Goal: Task Accomplishment & Management: Complete application form

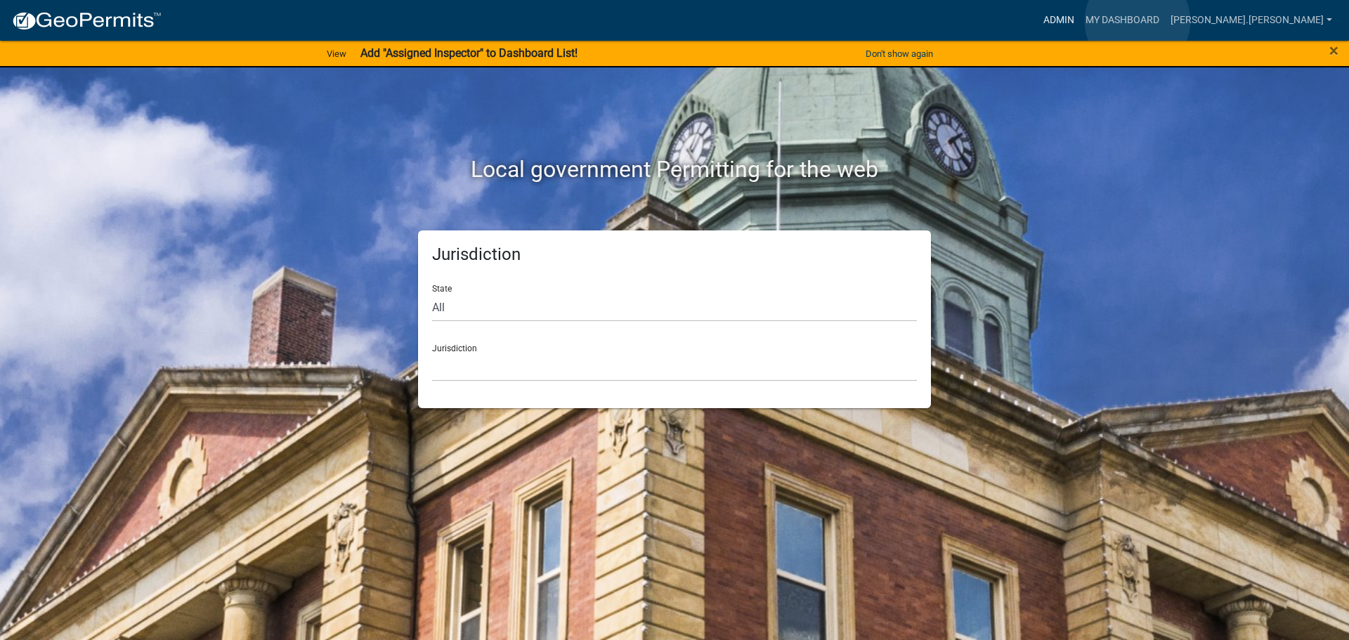
click at [1080, 21] on link "Admin" at bounding box center [1059, 20] width 42 height 27
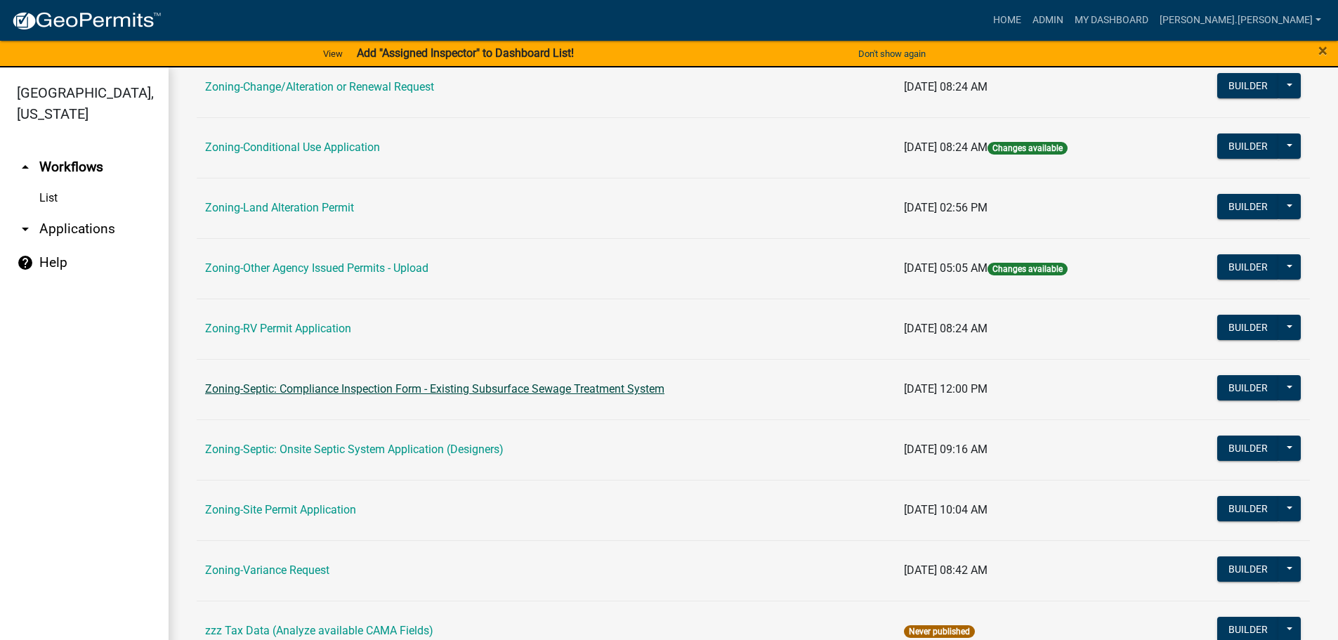
scroll to position [438, 0]
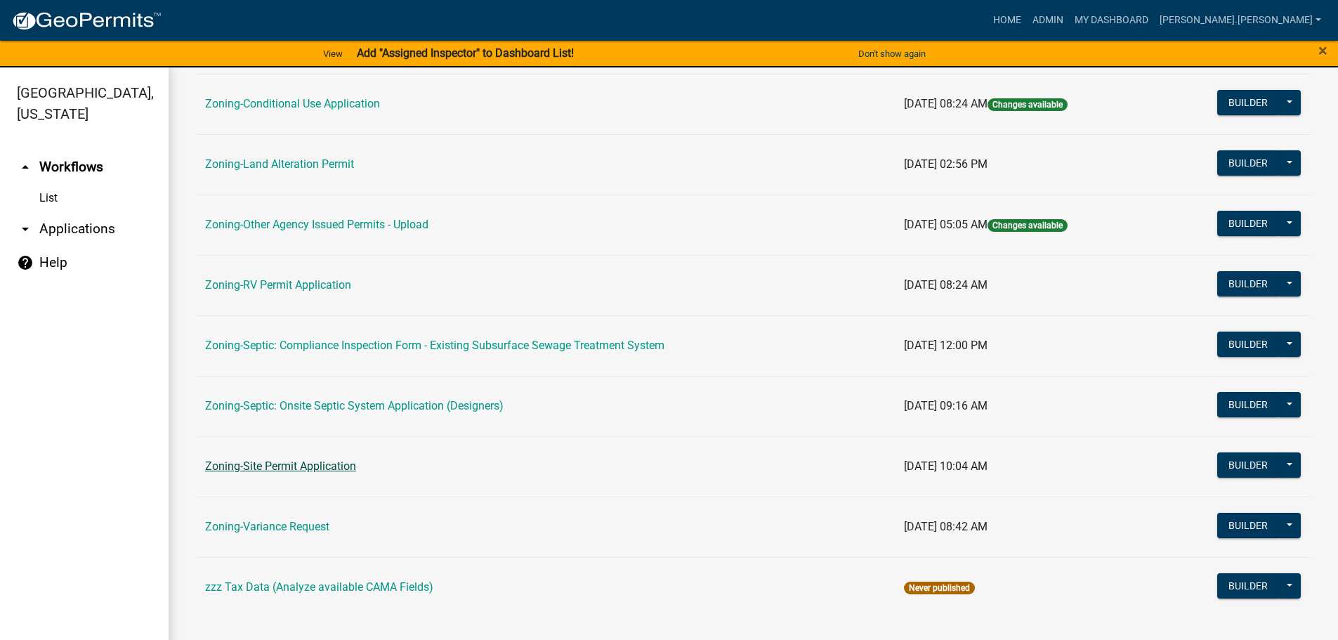
click at [298, 467] on link "Zoning-Site Permit Application" at bounding box center [280, 465] width 151 height 13
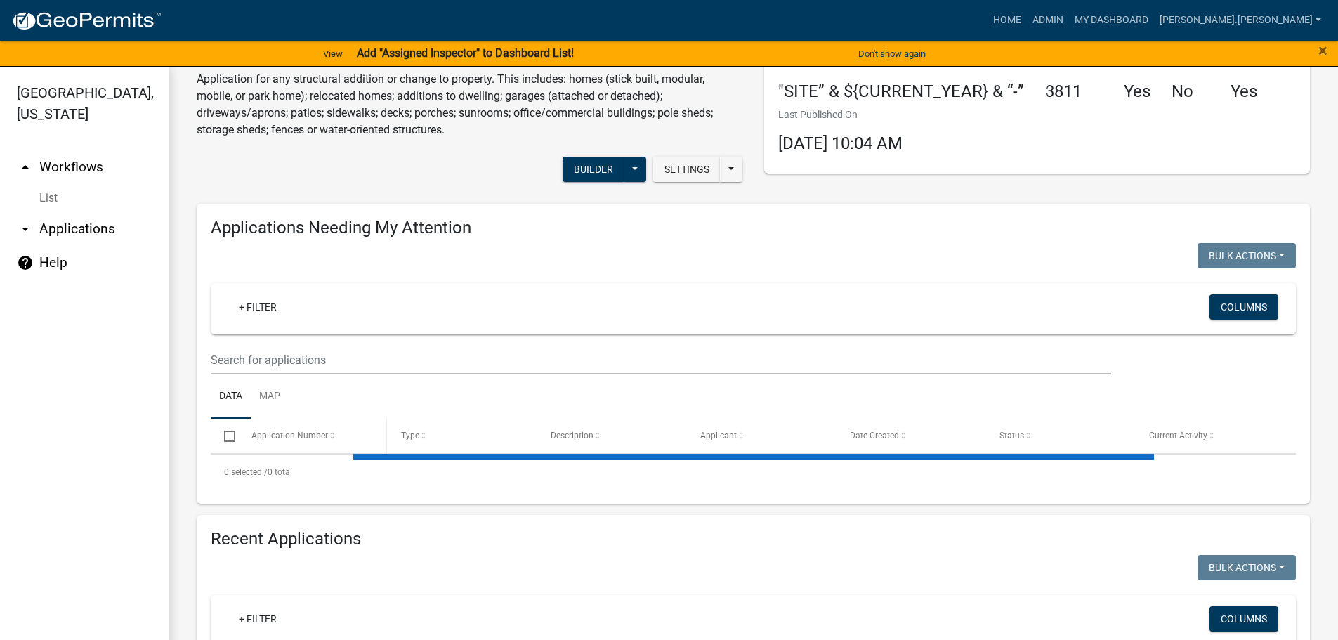
scroll to position [70, 0]
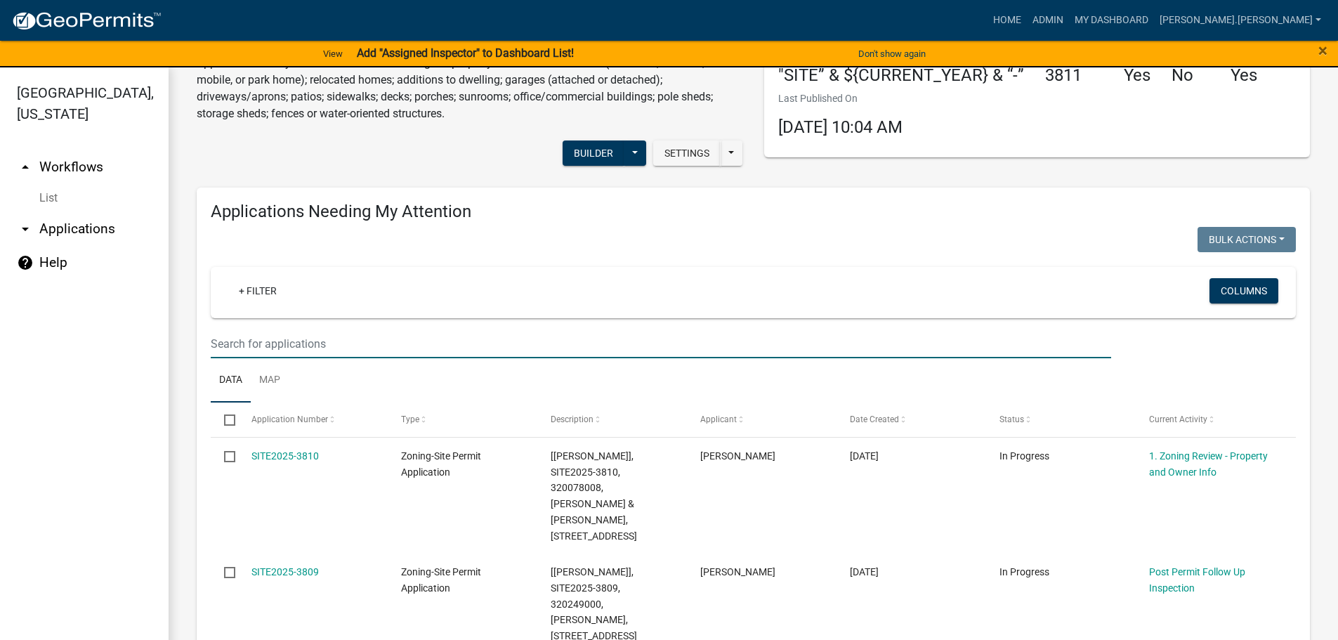
click at [340, 341] on input "text" at bounding box center [661, 344] width 901 height 29
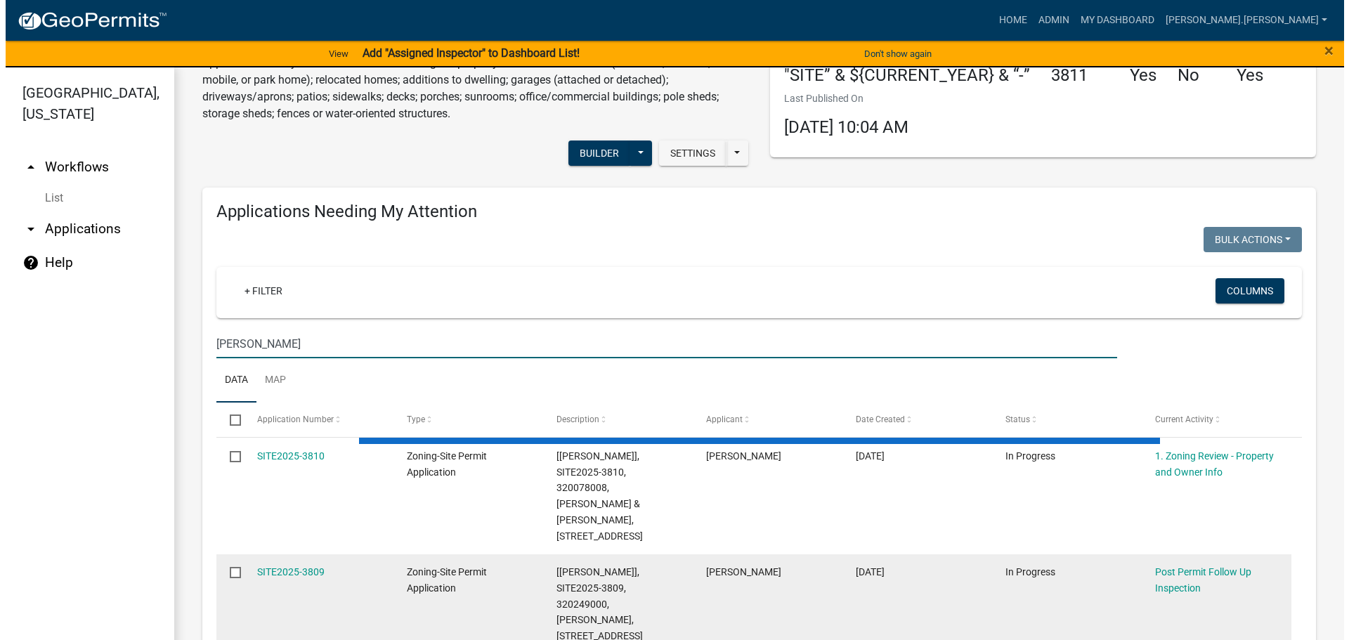
scroll to position [211, 0]
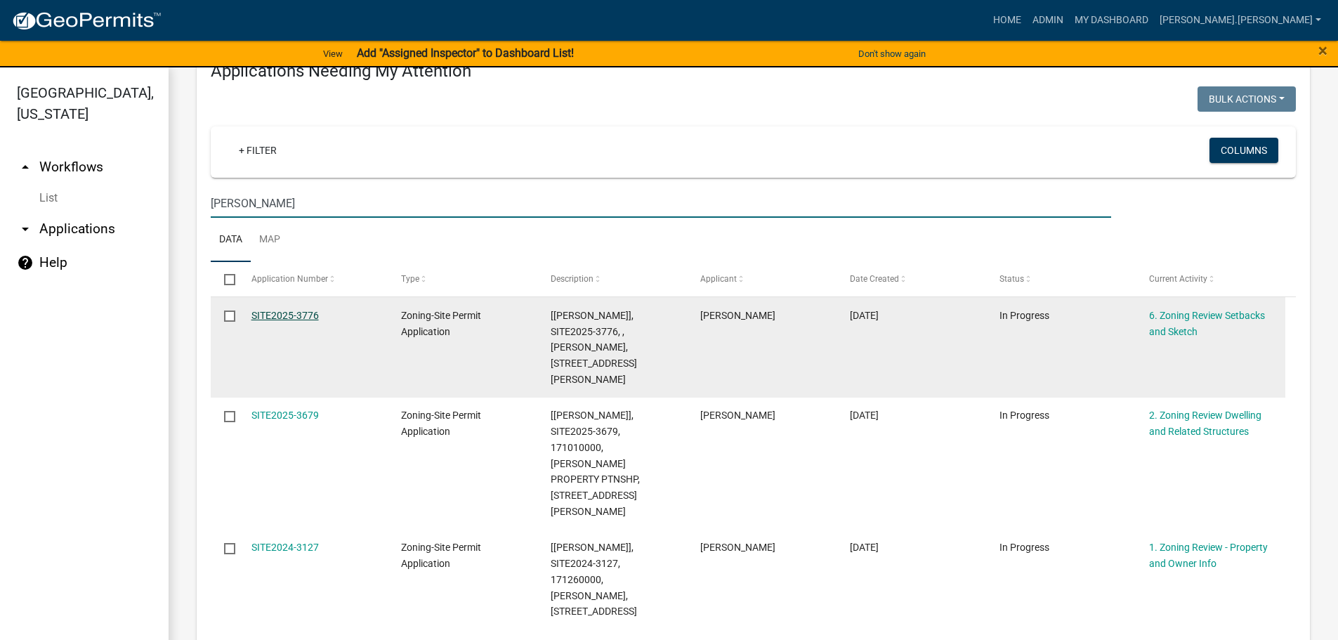
type input "weekley"
click at [310, 313] on link "SITE2025-3776" at bounding box center [285, 315] width 67 height 11
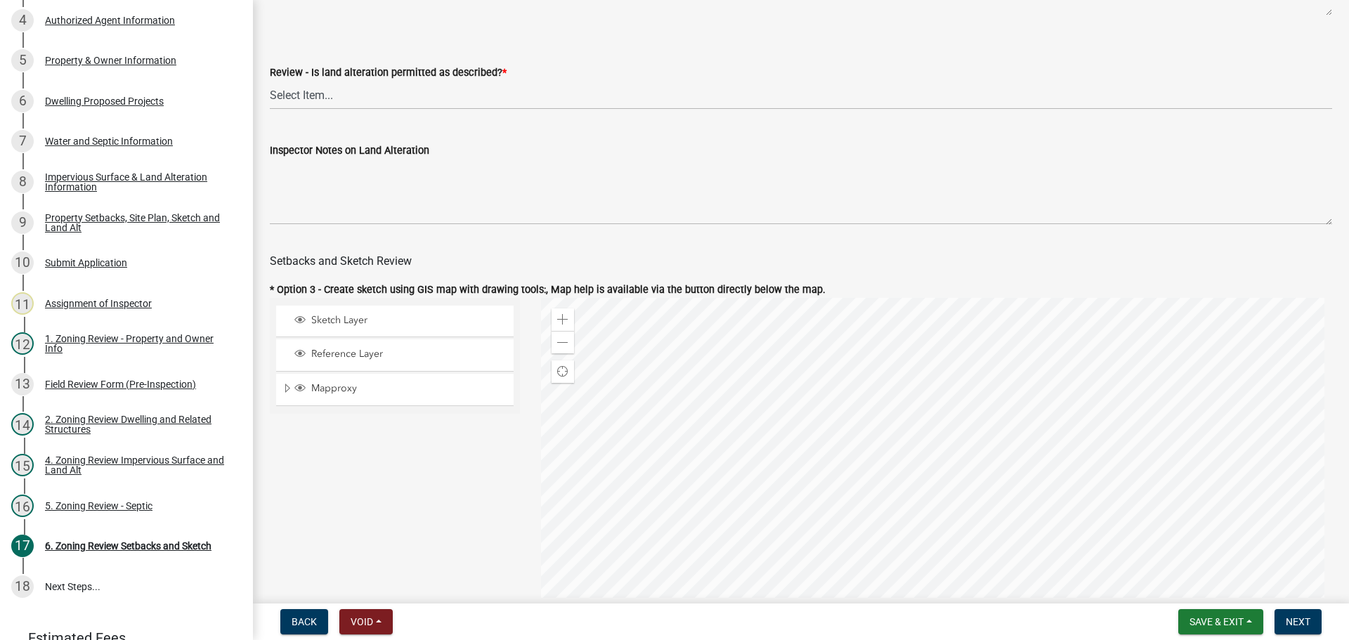
scroll to position [562, 0]
click at [397, 96] on select "Select Item... Yes No N/A" at bounding box center [801, 93] width 1062 height 29
click at [270, 81] on select "Select Item... Yes No N/A" at bounding box center [801, 93] width 1062 height 29
select select "cada6796-d529-4ebb-b6d4-faca8dd705c9"
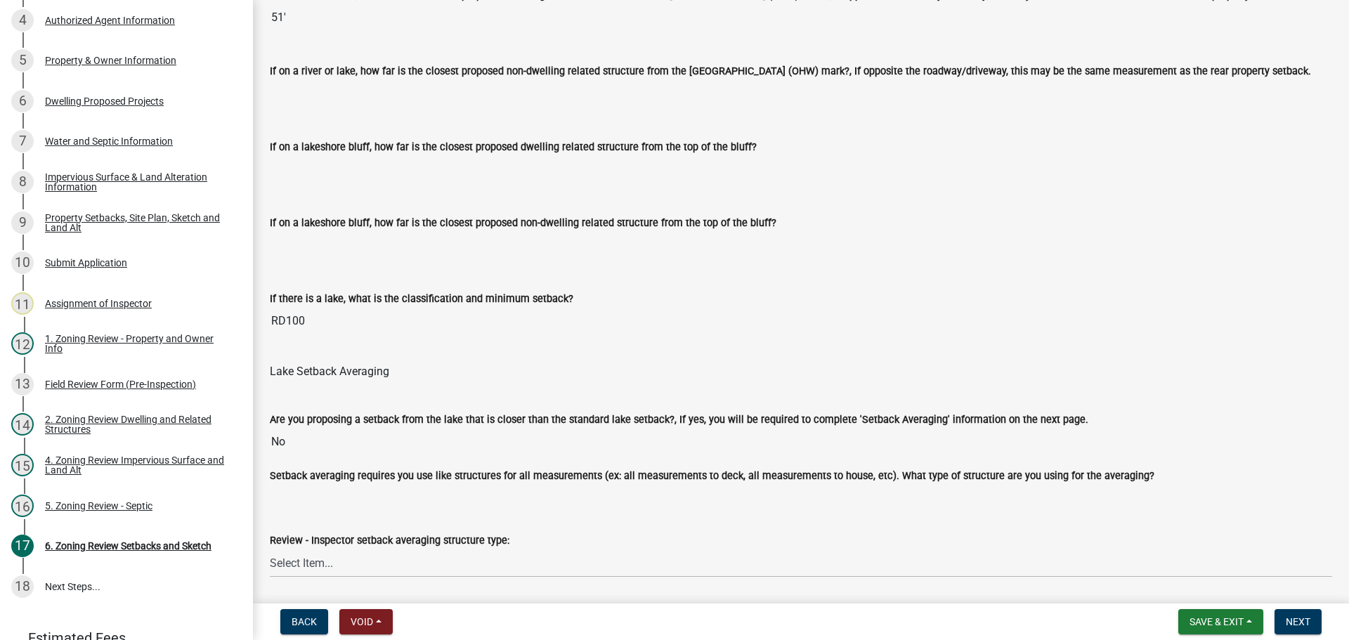
scroll to position [3653, 0]
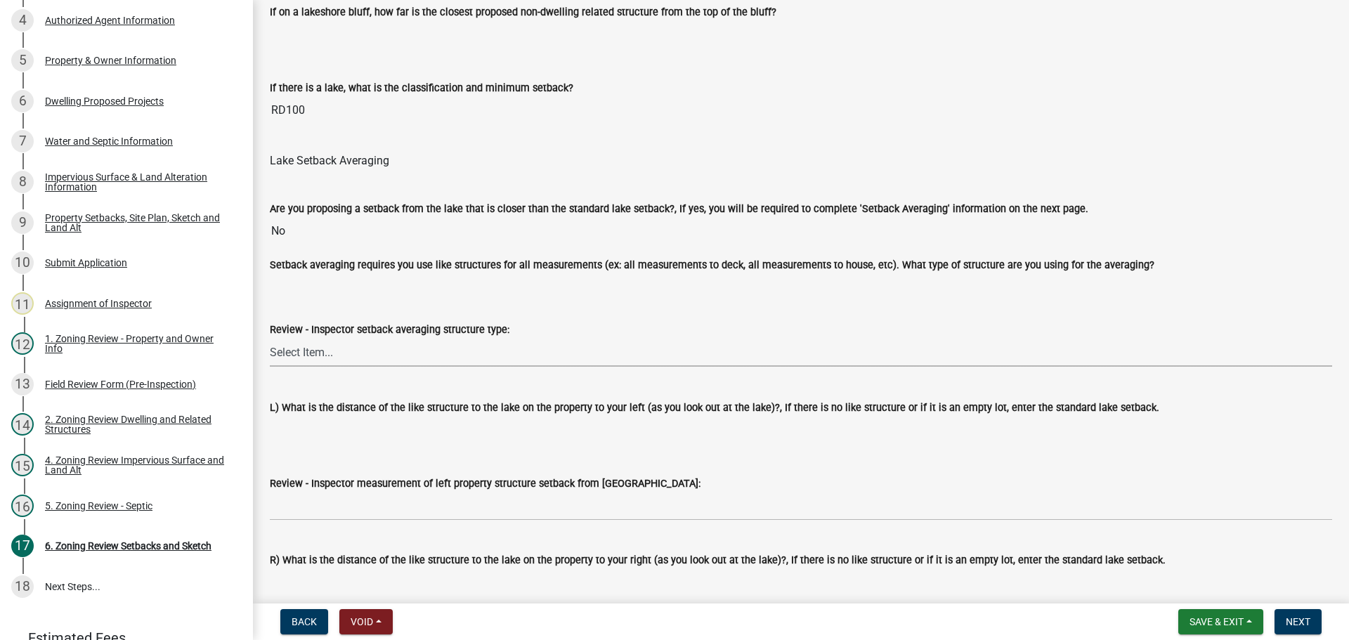
click at [363, 356] on select "Select Item... Deck to Deck House to House Garage to Garage Patio to Patio Shed…" at bounding box center [801, 352] width 1062 height 29
click at [270, 341] on select "Select Item... Deck to Deck House to House Garage to Garage Patio to Patio Shed…" at bounding box center [801, 352] width 1062 height 29
select select "a255f900-5231-4c52-b41e-26521a6ff2c6"
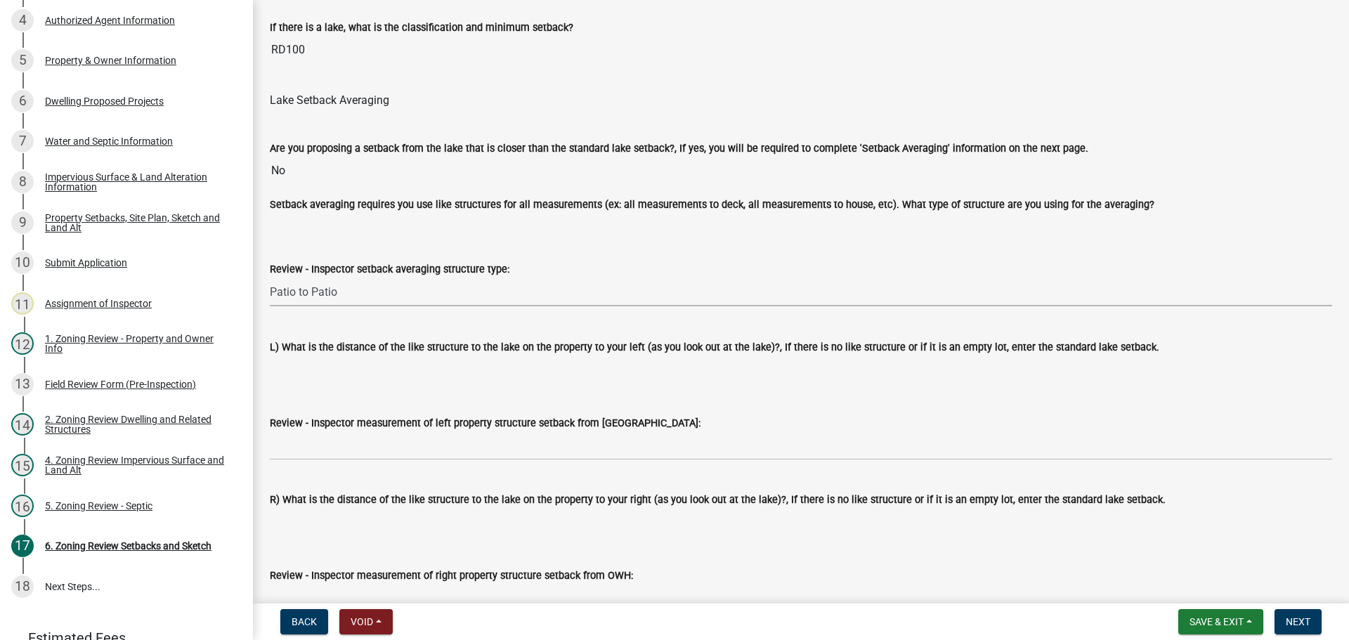
scroll to position [3794, 0]
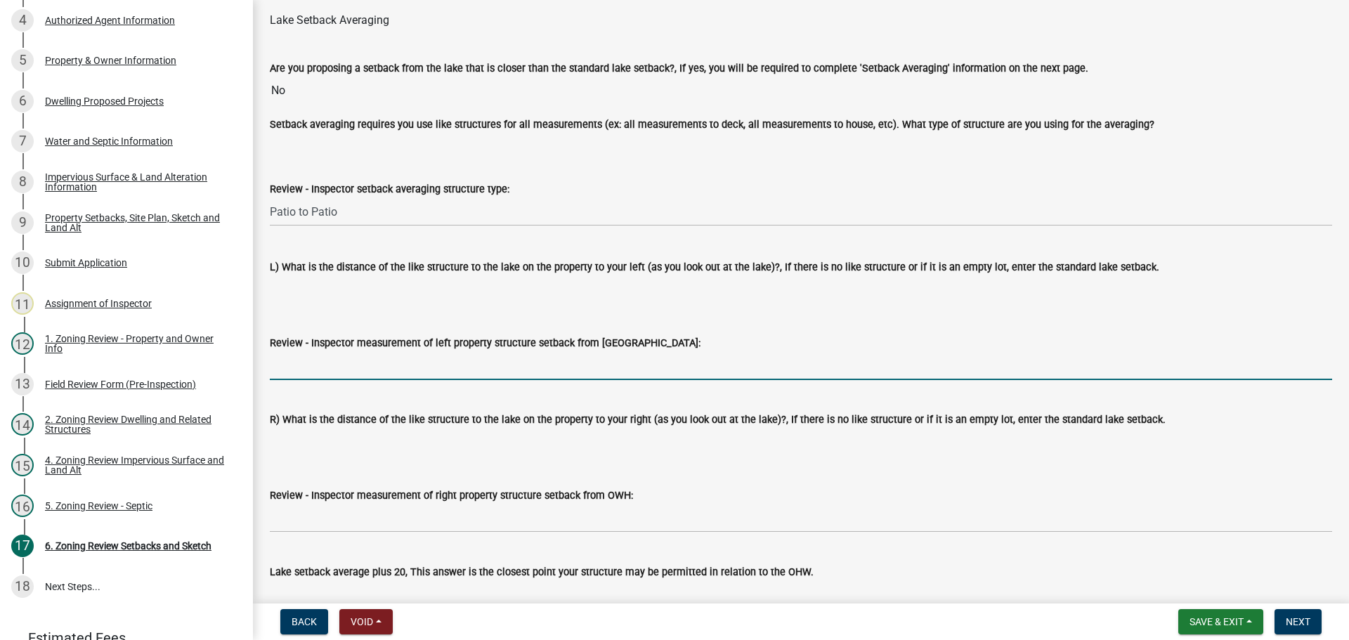
click at [338, 375] on input "Review - Inspector measurement of left property structure setback from OWH:" at bounding box center [801, 365] width 1062 height 29
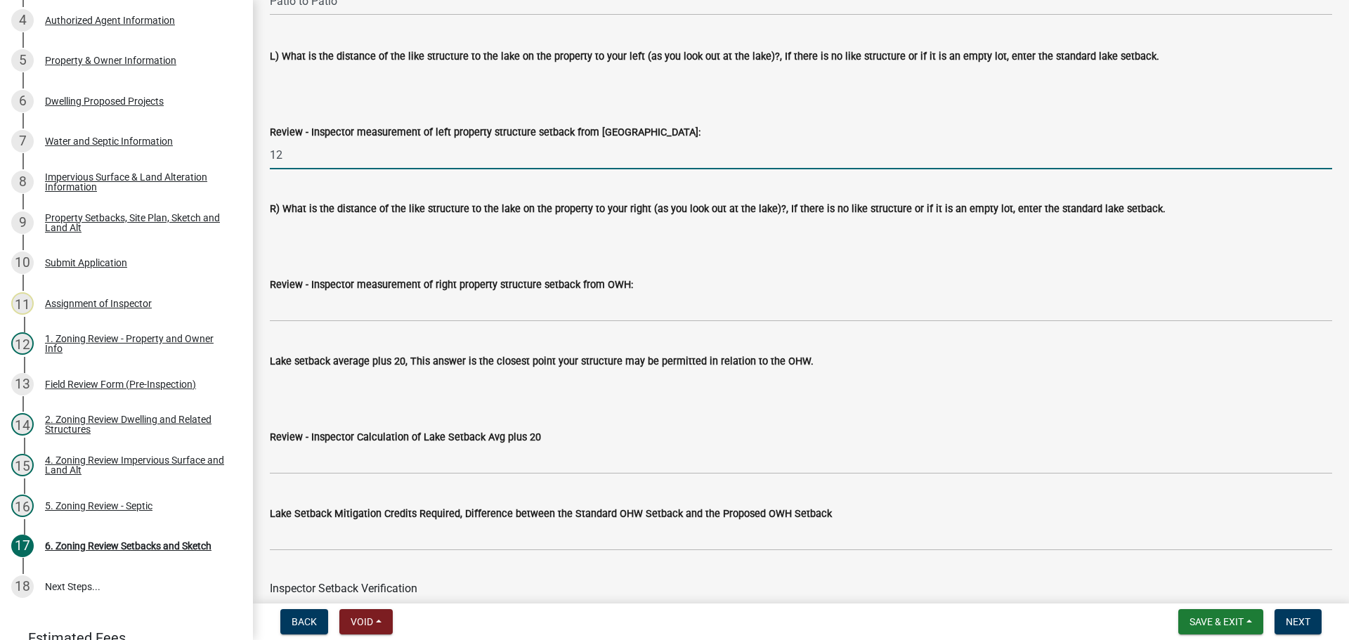
type input "12"
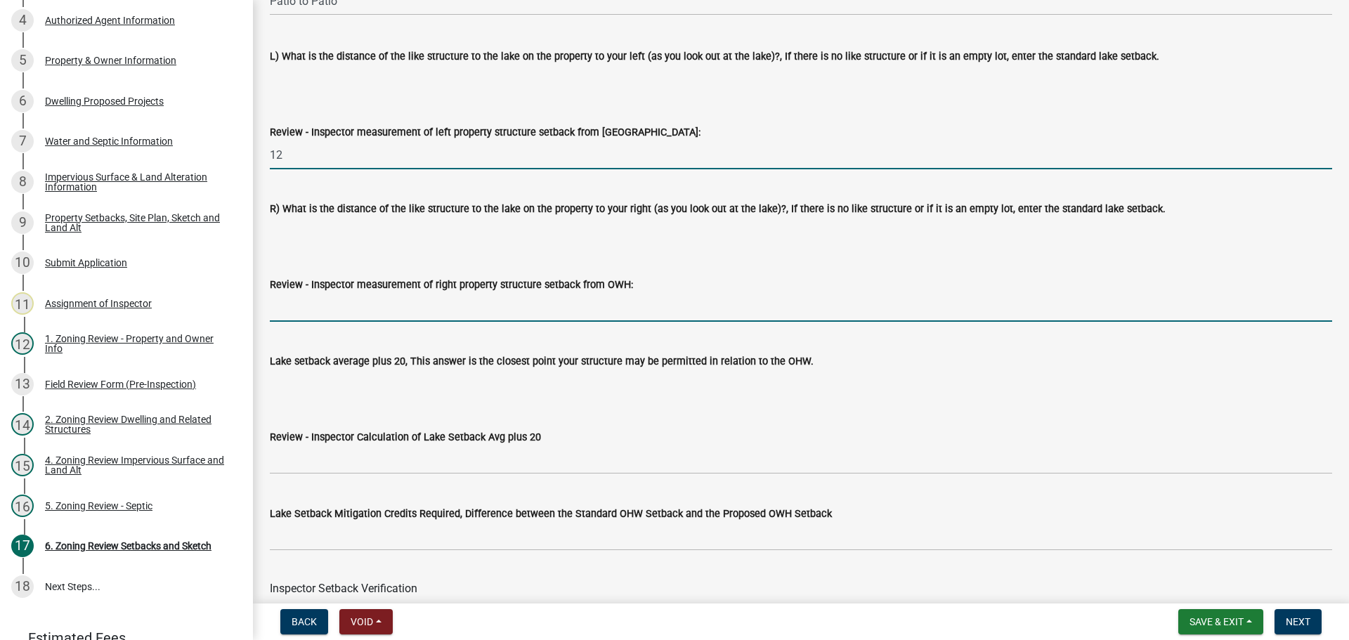
click at [456, 299] on input "Review - Inspector measurement of right property structure setback from OWH:" at bounding box center [801, 307] width 1062 height 29
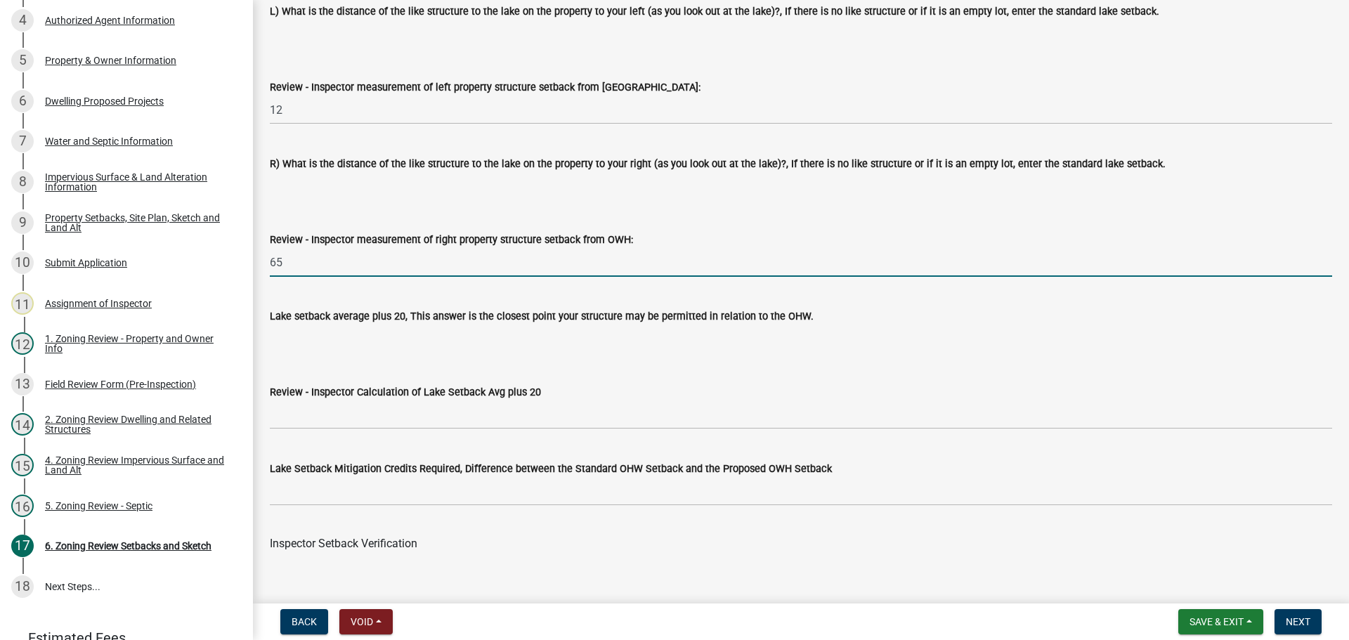
scroll to position [4075, 0]
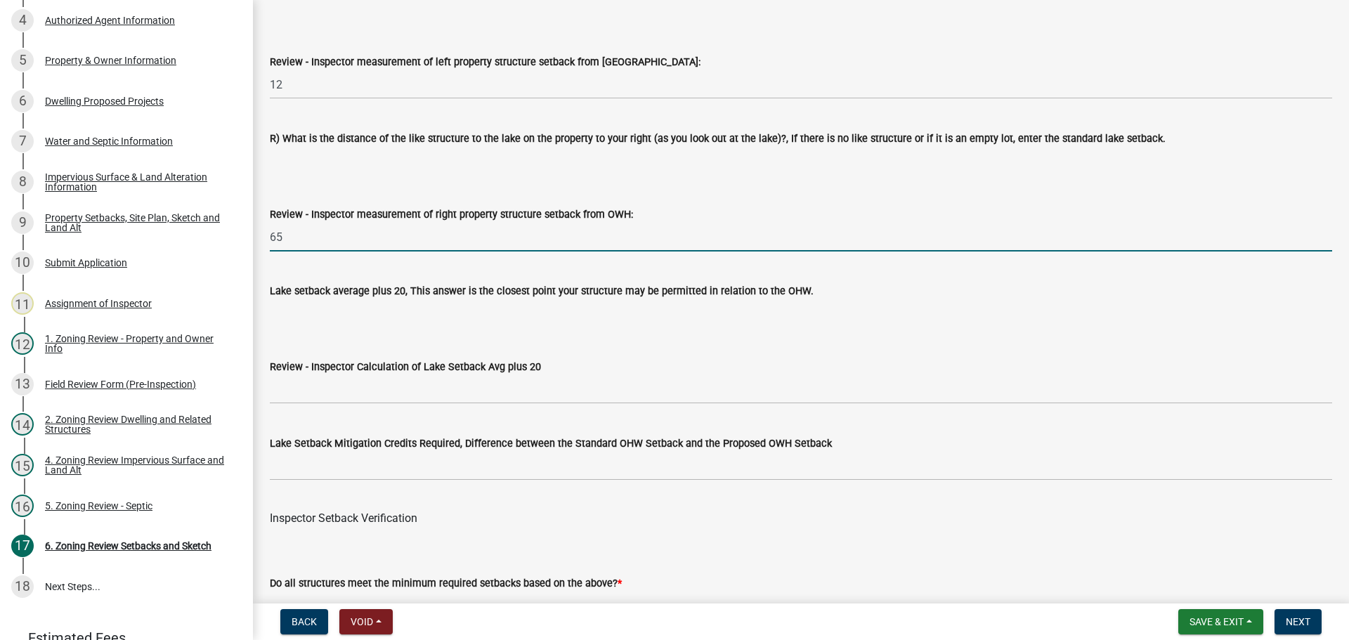
type input "65"
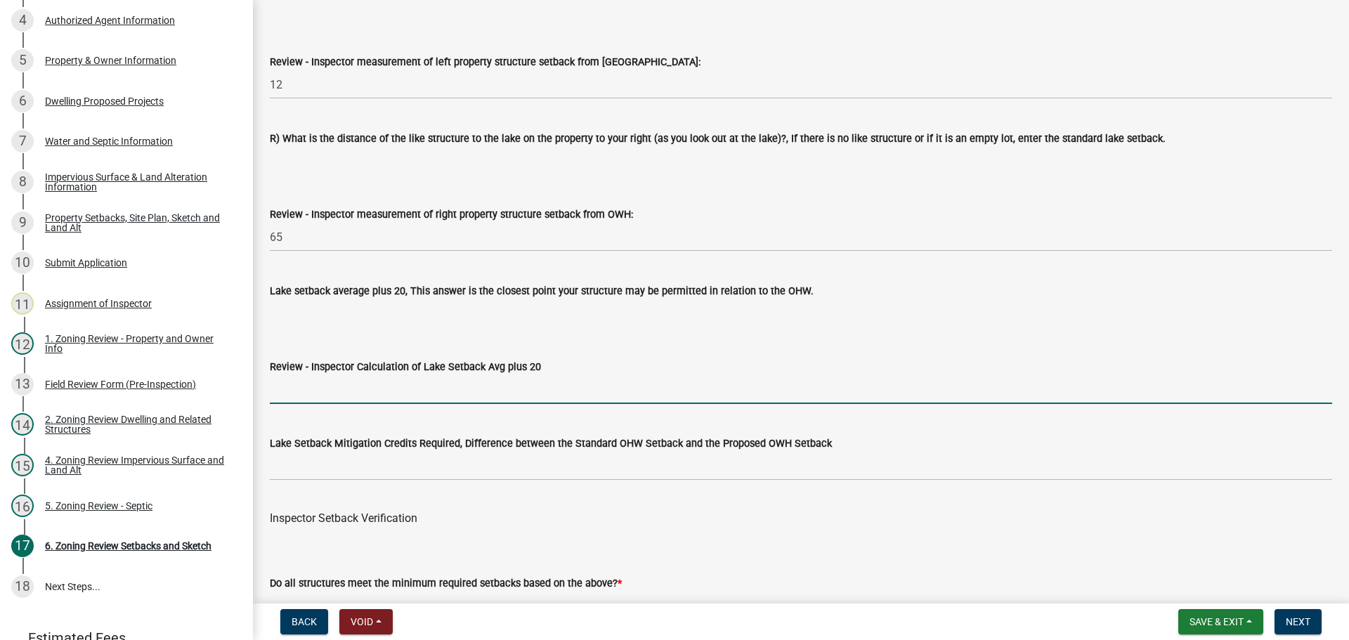
click at [360, 393] on input "Review - Inspector Calculation of Lake Setback Avg plus 20" at bounding box center [801, 389] width 1062 height 29
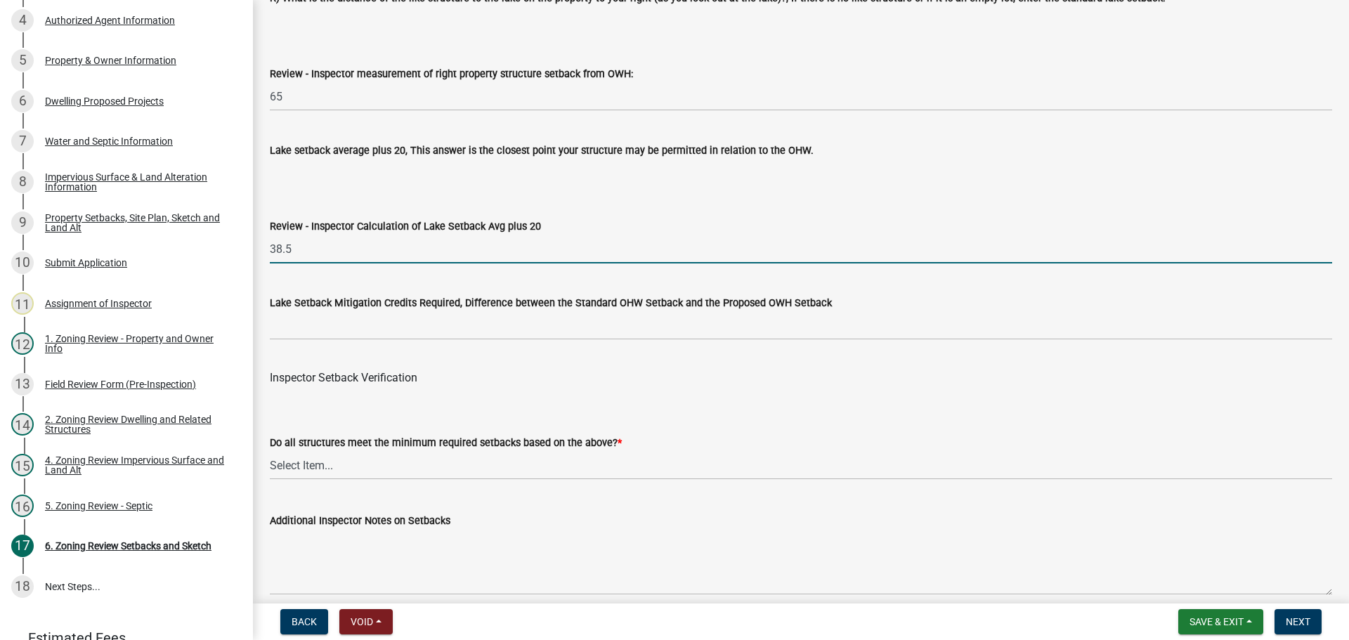
type input "38.5"
click at [363, 466] on select "Select Item... Yes No" at bounding box center [801, 465] width 1062 height 29
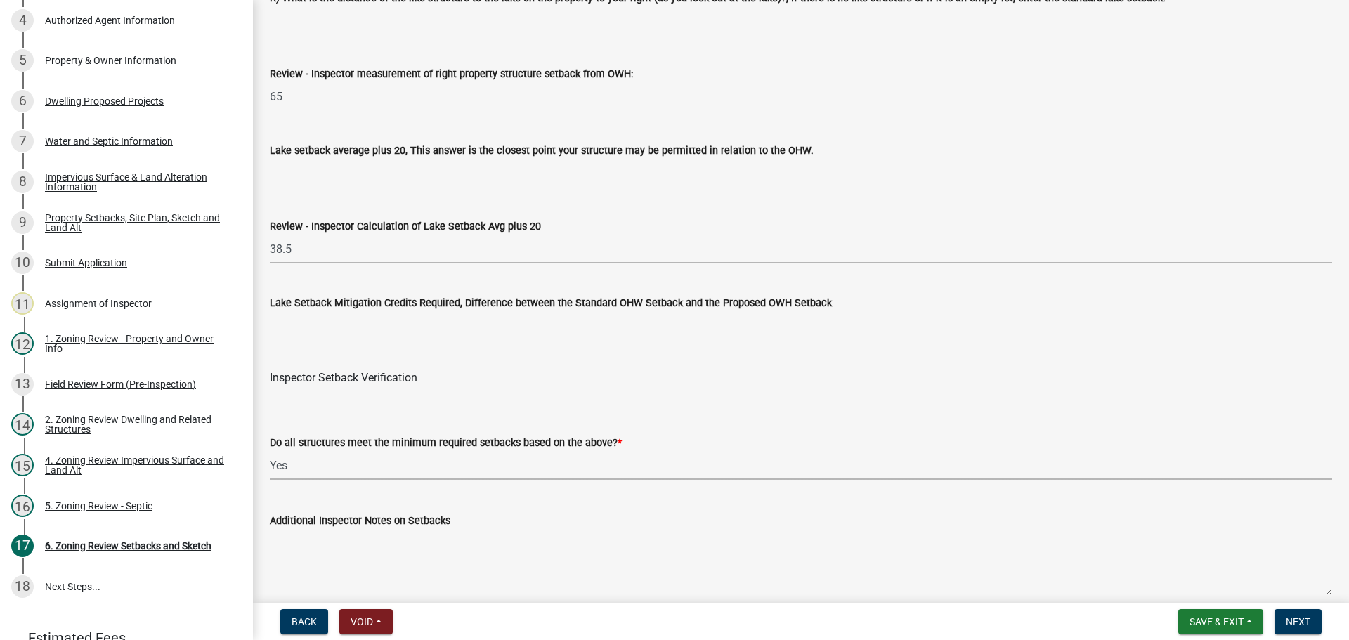
click at [270, 454] on select "Select Item... Yes No" at bounding box center [801, 465] width 1062 height 29
select select "1355ee8a-8cf1-4796-8594-a9df27e9dfb0"
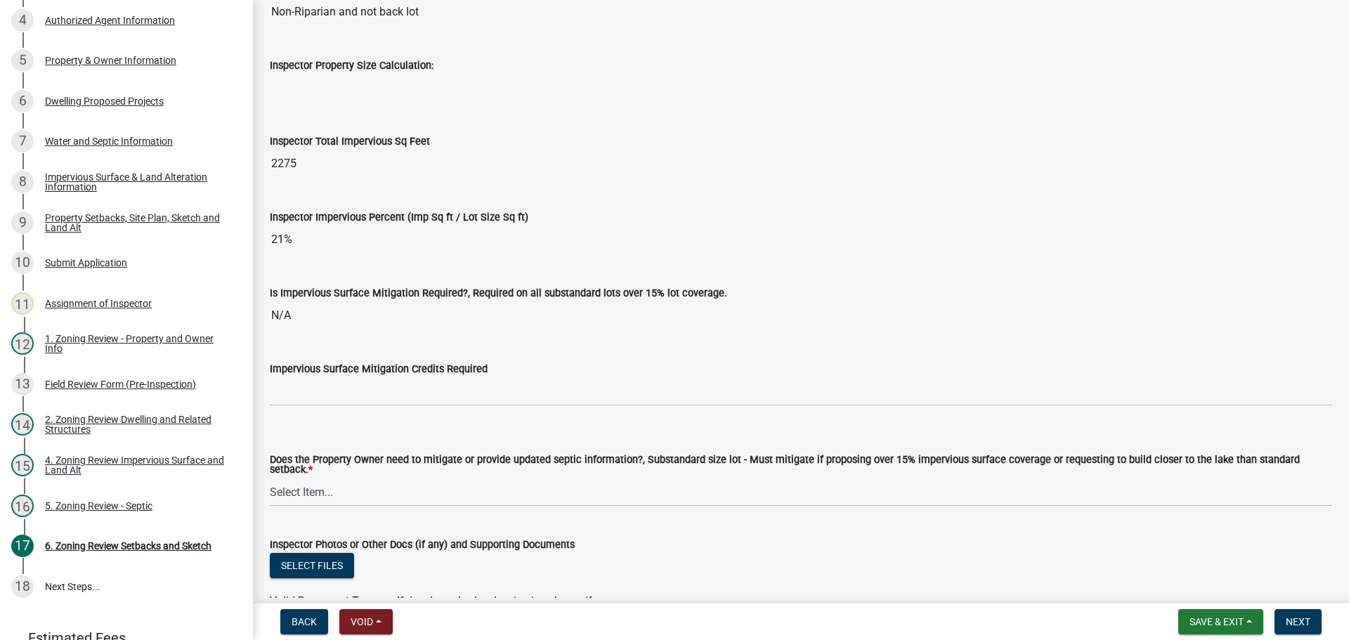
scroll to position [4918, 0]
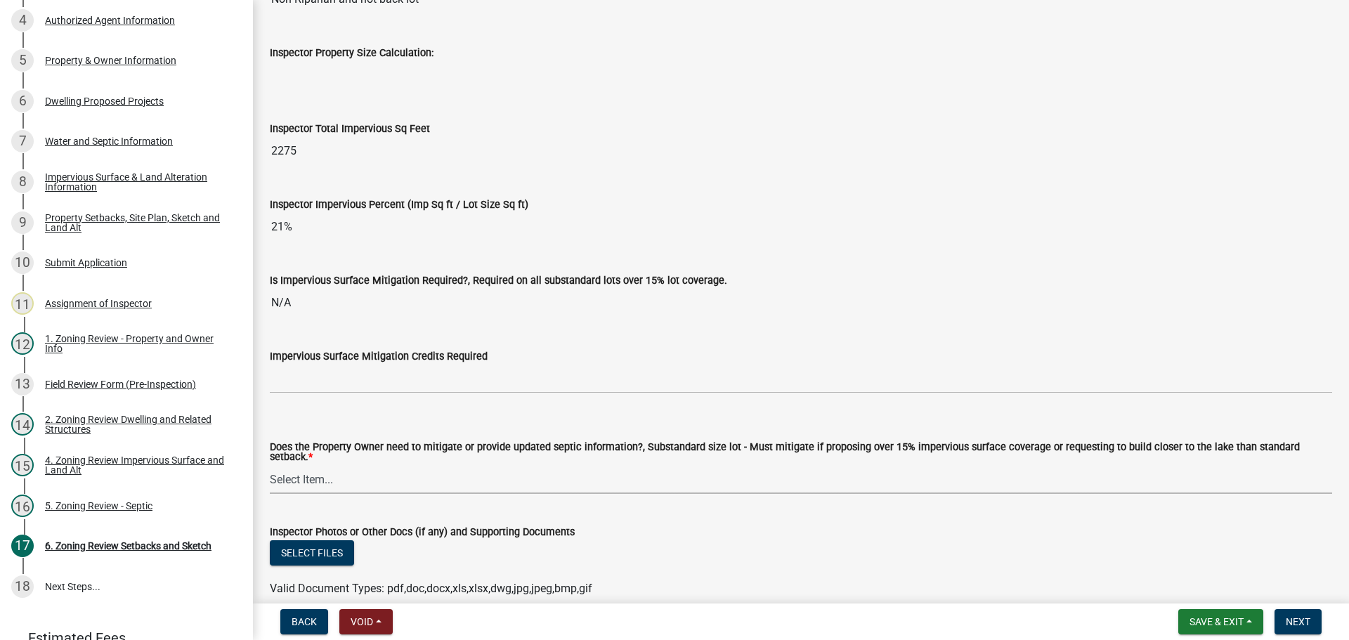
click at [370, 481] on select "Select Item... No Mitigation or additional Septic Information is required Septi…" at bounding box center [801, 479] width 1062 height 29
click at [270, 465] on select "Select Item... No Mitigation or additional Septic Information is required Septi…" at bounding box center [801, 479] width 1062 height 29
select select "90ee664a-1dc2-440e-be2c-90a87c157e77"
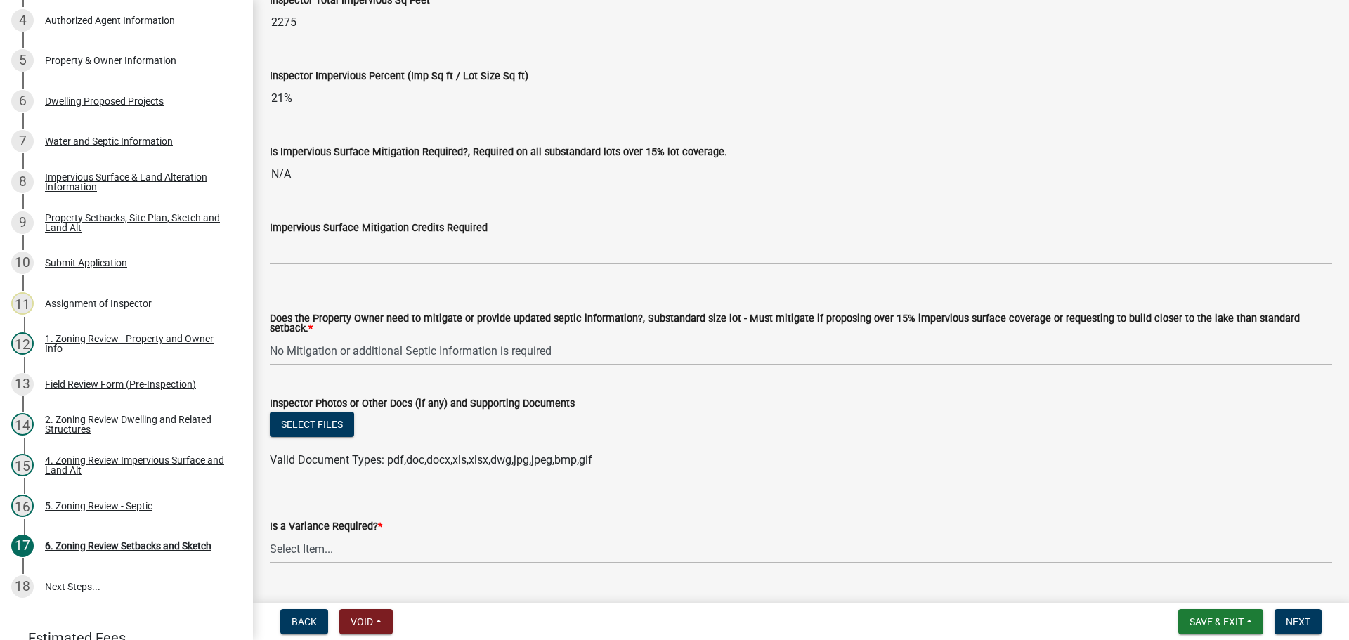
scroll to position [5129, 0]
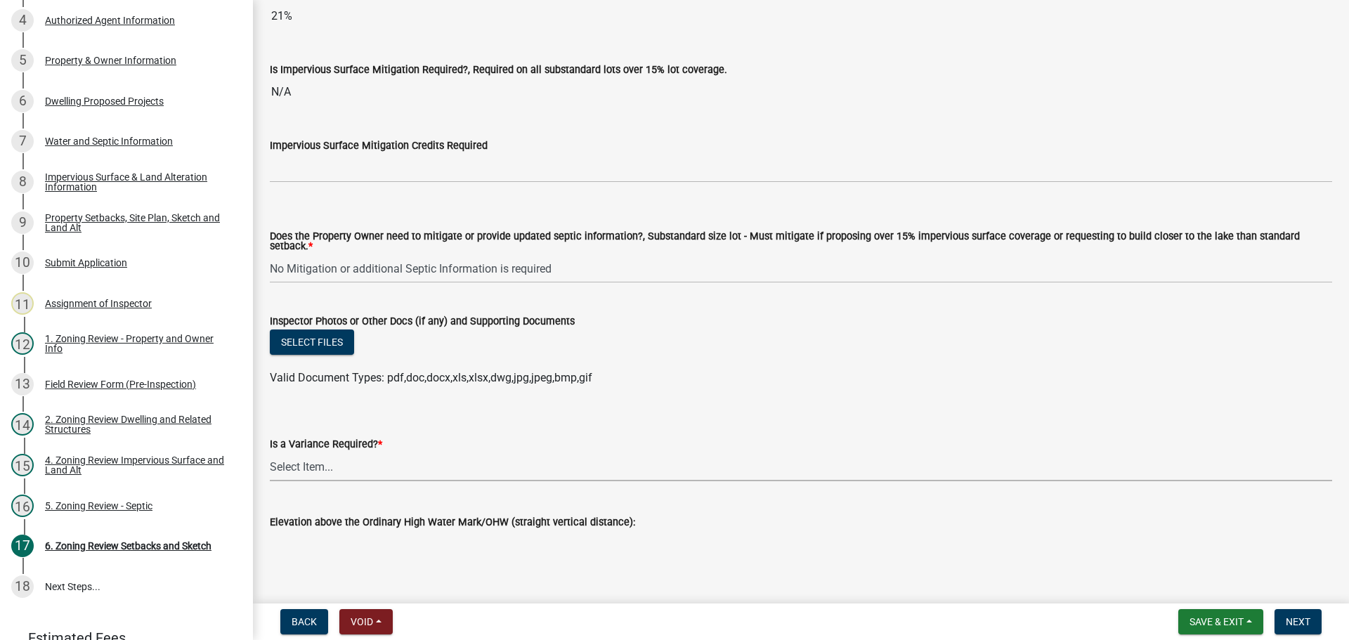
click at [338, 463] on select "Select Item... Yes No" at bounding box center [801, 466] width 1062 height 29
click at [270, 452] on select "Select Item... Yes No" at bounding box center [801, 466] width 1062 height 29
select select "f2187563-aefa-492e-adce-9c256a51e9d2"
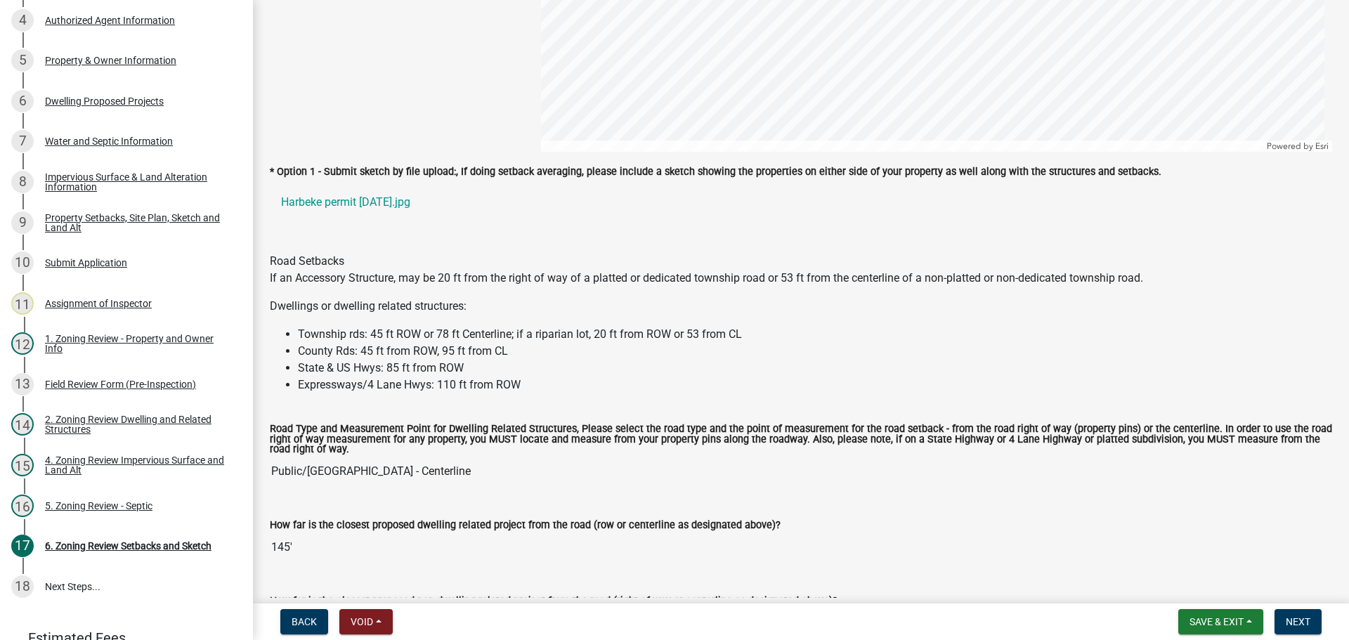
scroll to position [1078, 0]
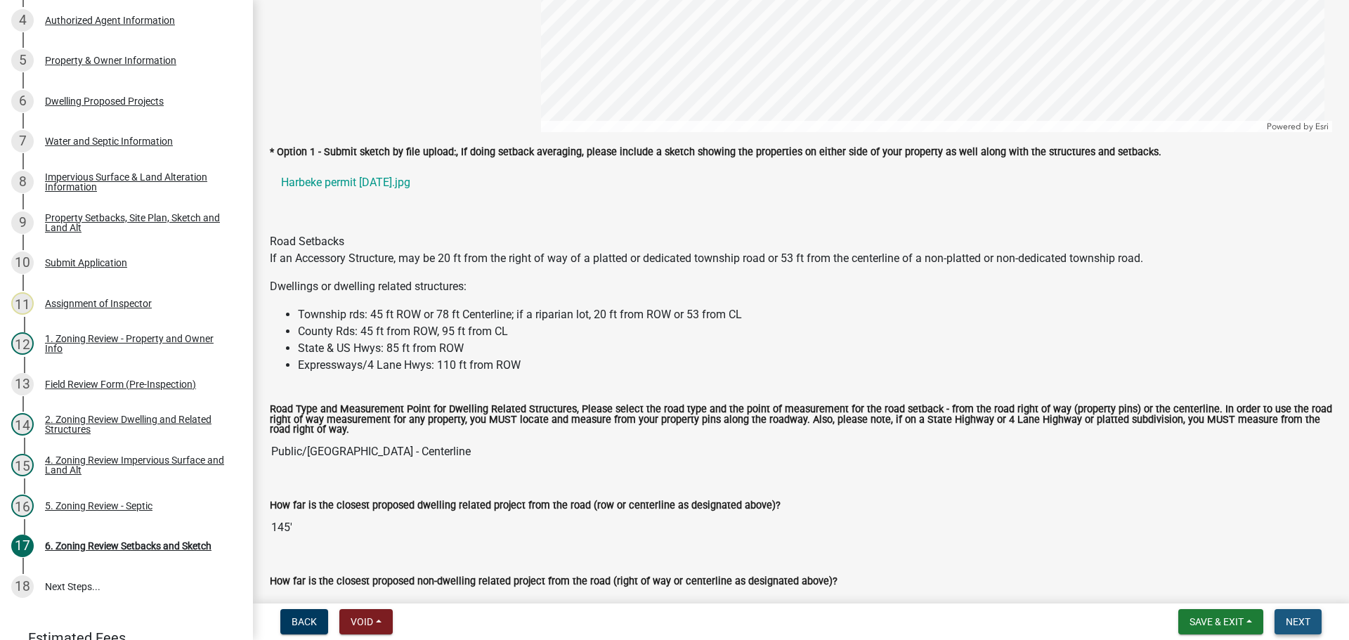
click at [1291, 620] on span "Next" at bounding box center [1298, 621] width 25 height 11
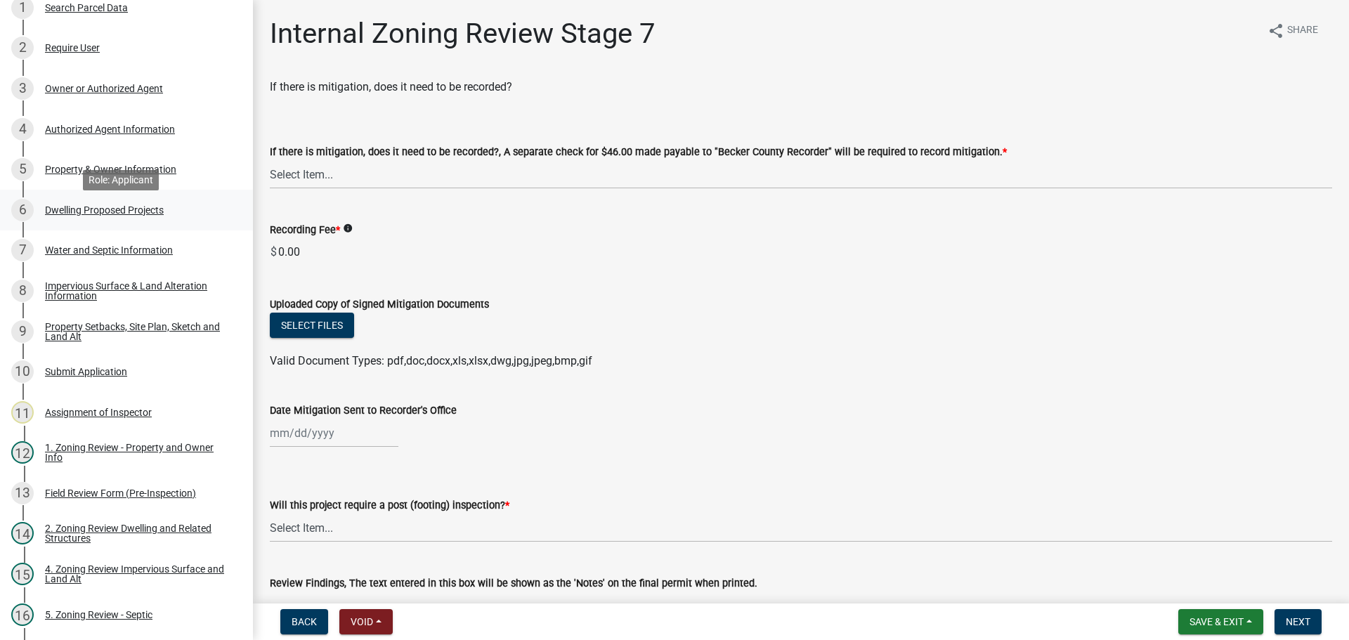
scroll to position [211, 0]
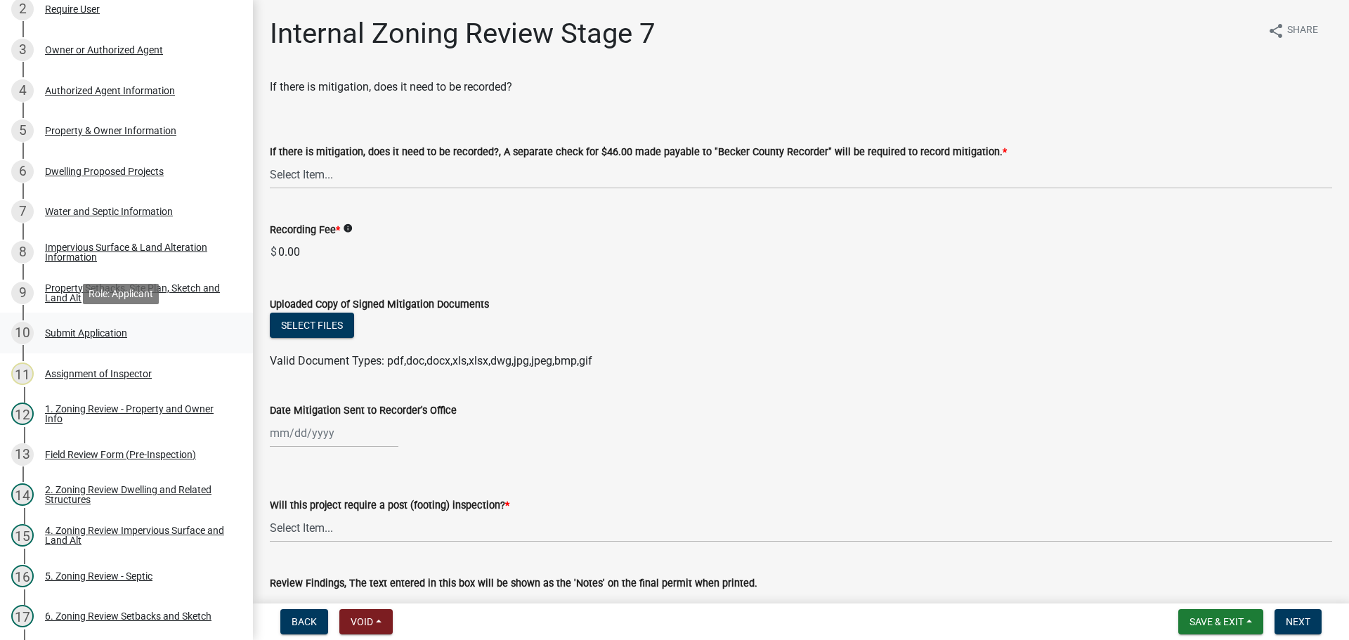
click at [114, 339] on div "10 Submit Application" at bounding box center [120, 333] width 219 height 22
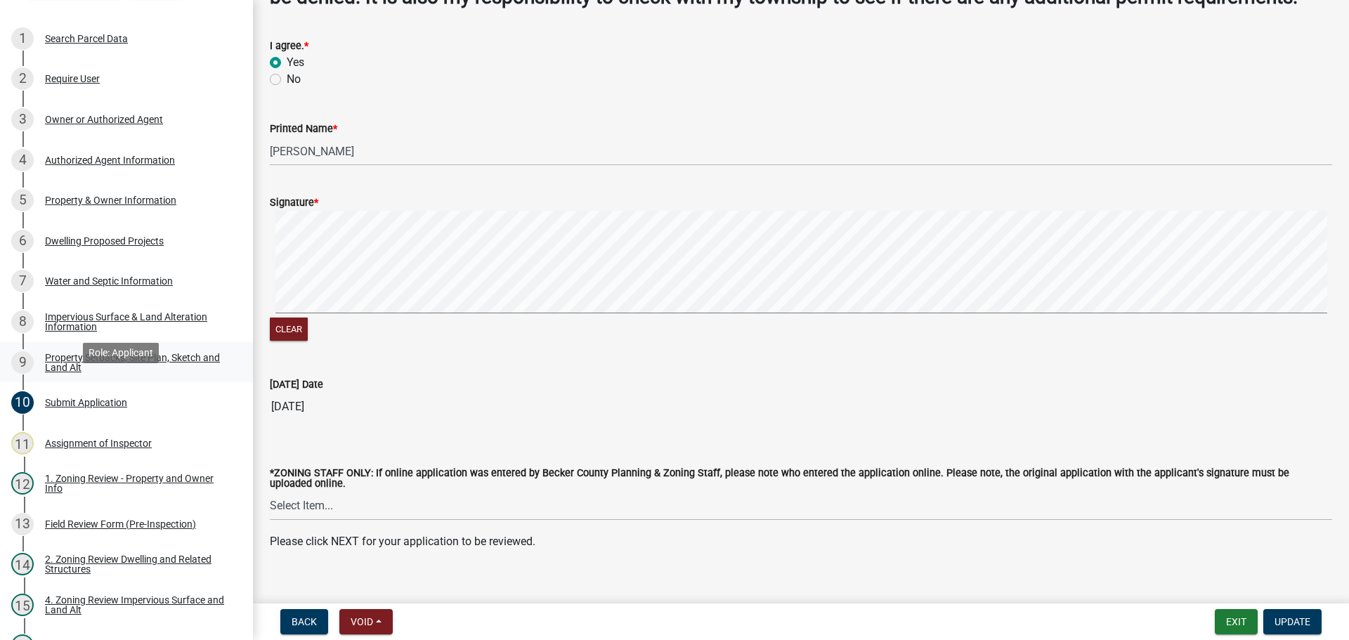
scroll to position [141, 0]
click at [148, 240] on div "Dwelling Proposed Projects" at bounding box center [104, 242] width 119 height 10
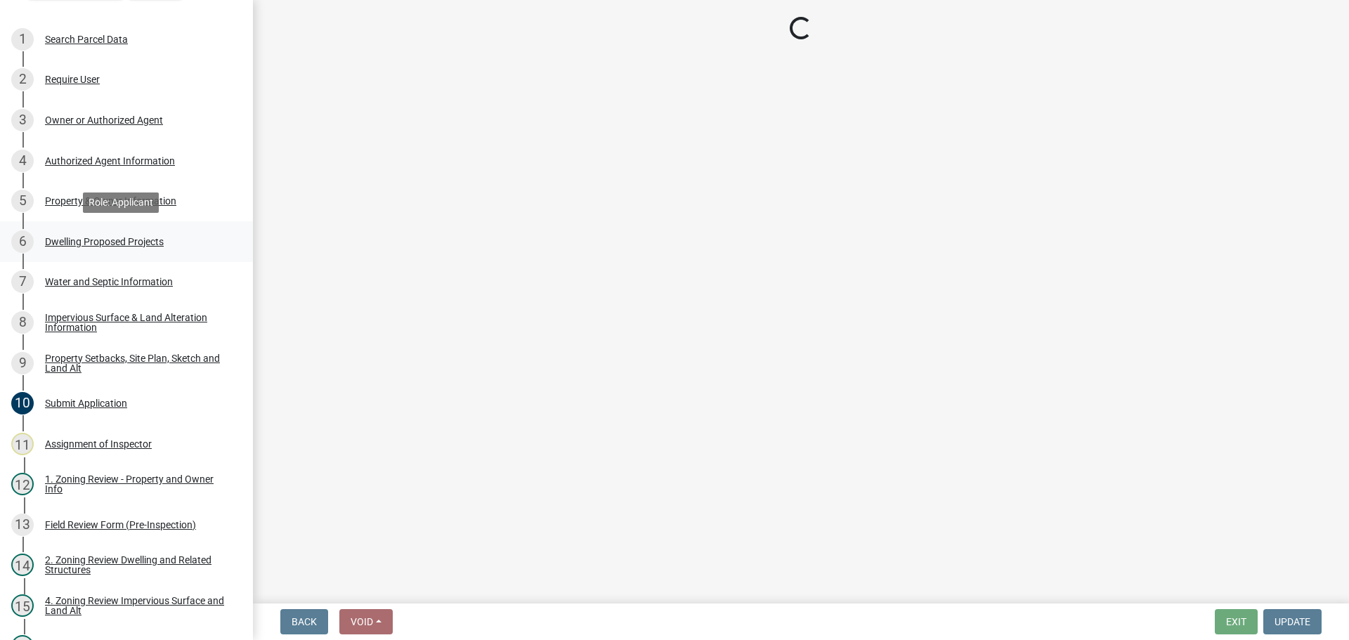
scroll to position [0, 0]
select select "a5b58647-72e6-4a45-9816-4b1990647a33"
select select "2dc577ba-aef6-4196-bc52-35577603d189"
select select "11c1c089-3b44-43c0-9549-3c9eeea2451f"
select select "cbc699c5-a6de-4f3d-a533-ae678b946106"
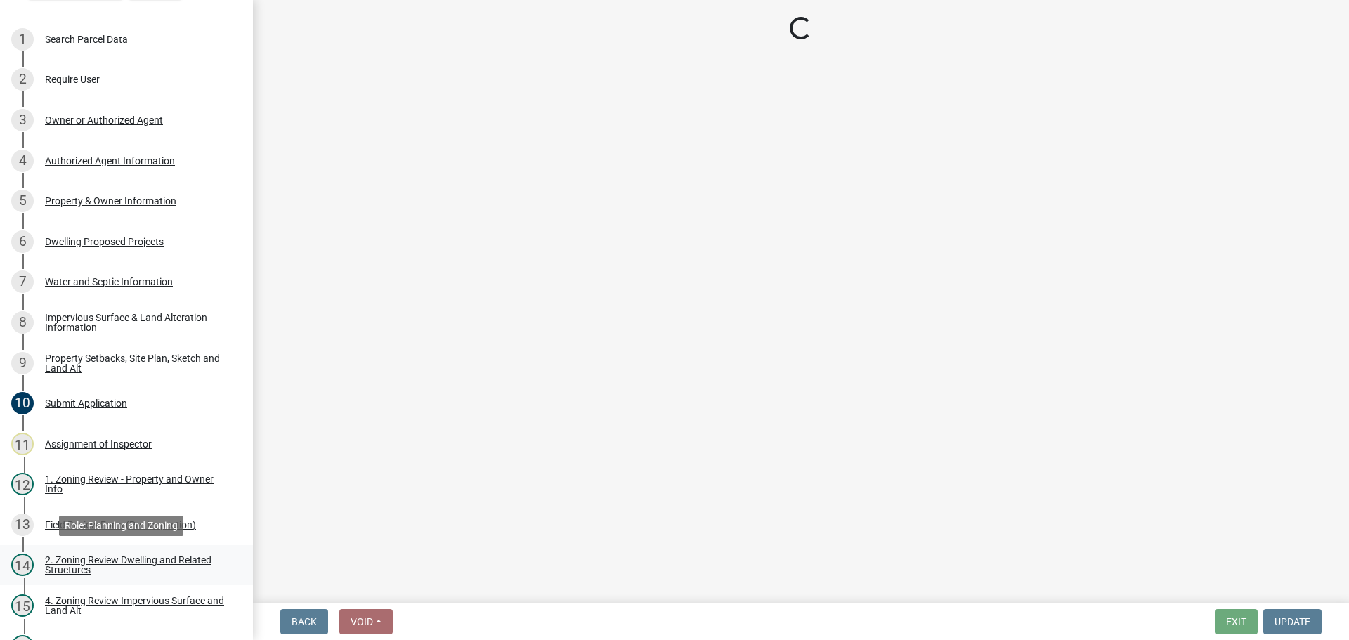
select select "ab9119d1-7da9-49c4-9fac-8c142204c89d"
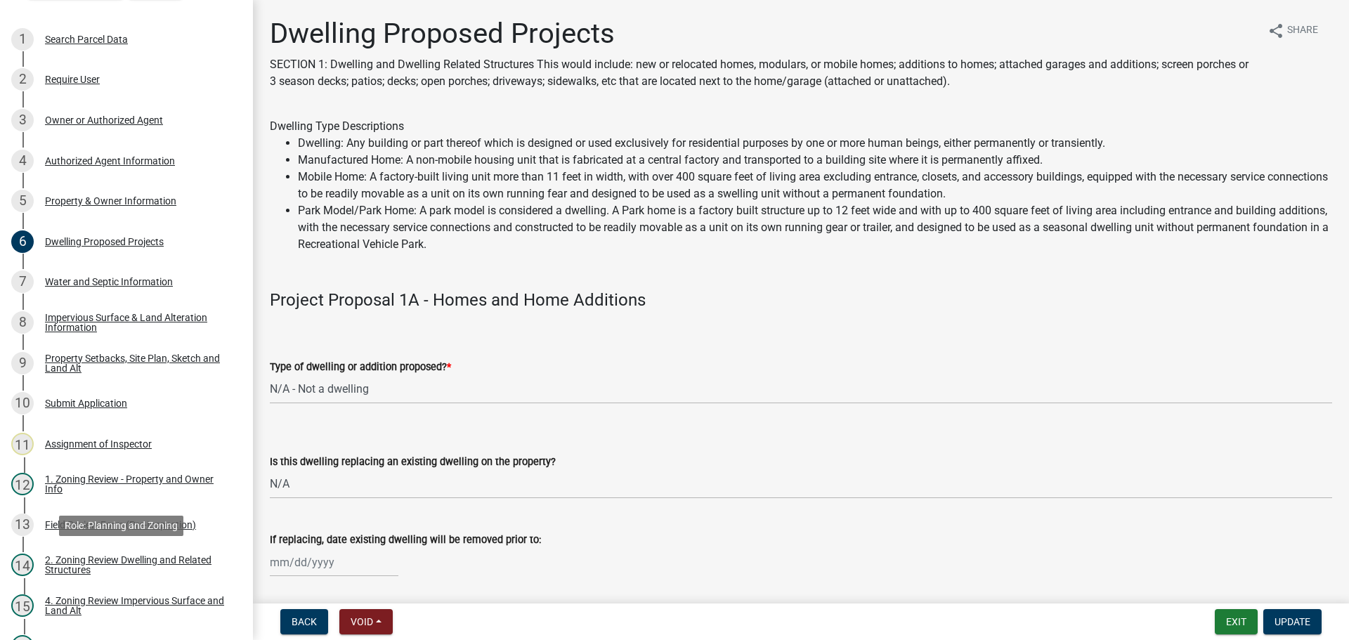
scroll to position [387, 0]
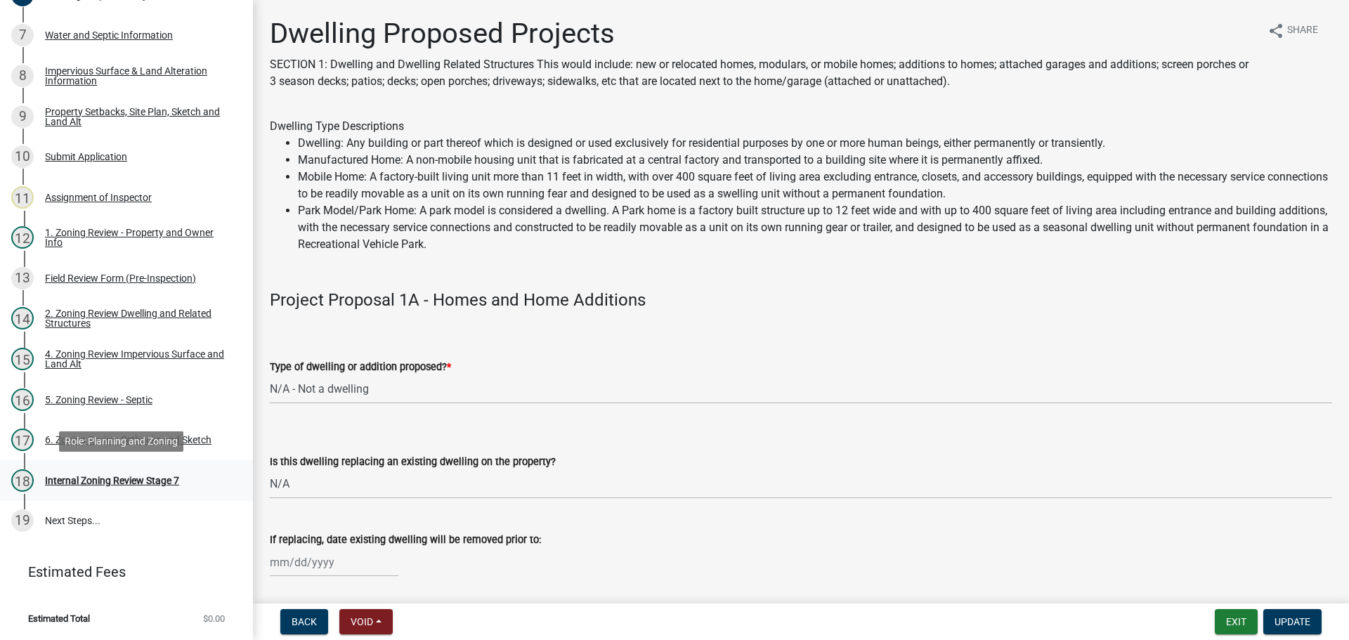
click at [101, 483] on div "Internal Zoning Review Stage 7" at bounding box center [112, 481] width 134 height 10
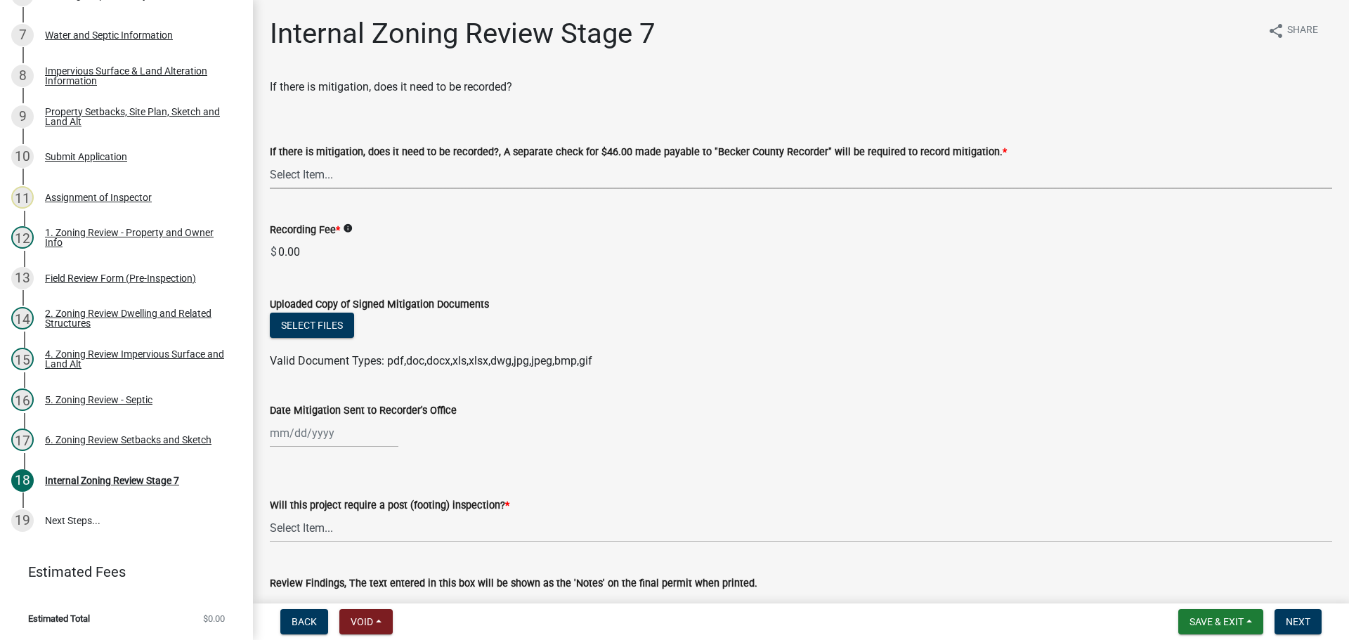
click at [400, 169] on select "Select Item... Yes No N/A" at bounding box center [801, 174] width 1062 height 29
click at [270, 160] on select "Select Item... Yes No N/A" at bounding box center [801, 174] width 1062 height 29
select select "e59fcb53-d9ed-466f-8c3e-33bb35216820"
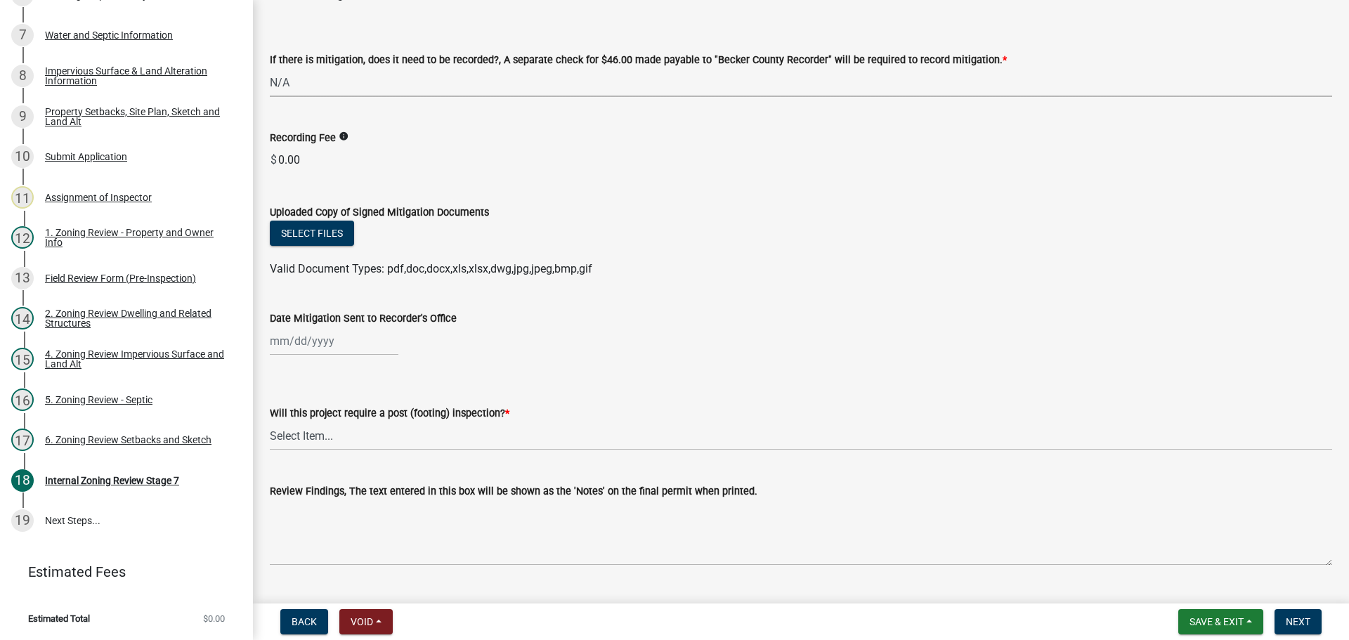
scroll to position [77, 0]
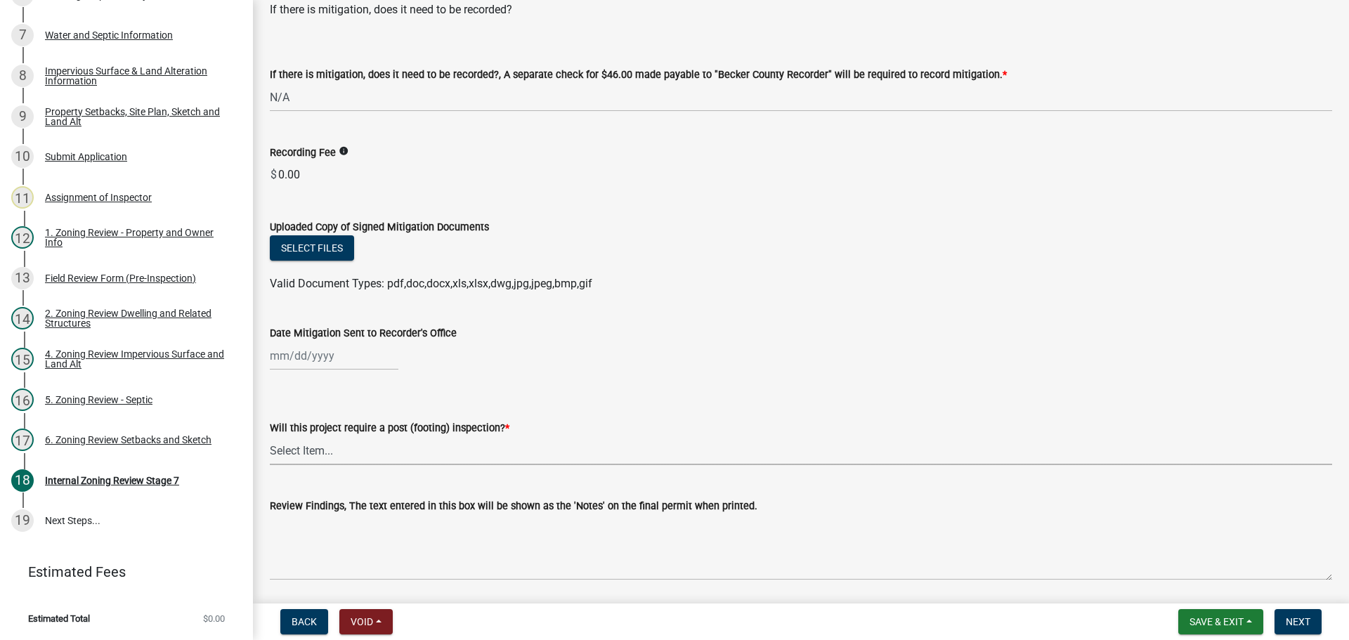
click at [379, 447] on select "Select Item... No Yes" at bounding box center [801, 450] width 1062 height 29
click at [270, 436] on select "Select Item... No Yes" at bounding box center [801, 450] width 1062 height 29
select select "74b00539-a6f1-4ef6-a890-a22a5fa5fedf"
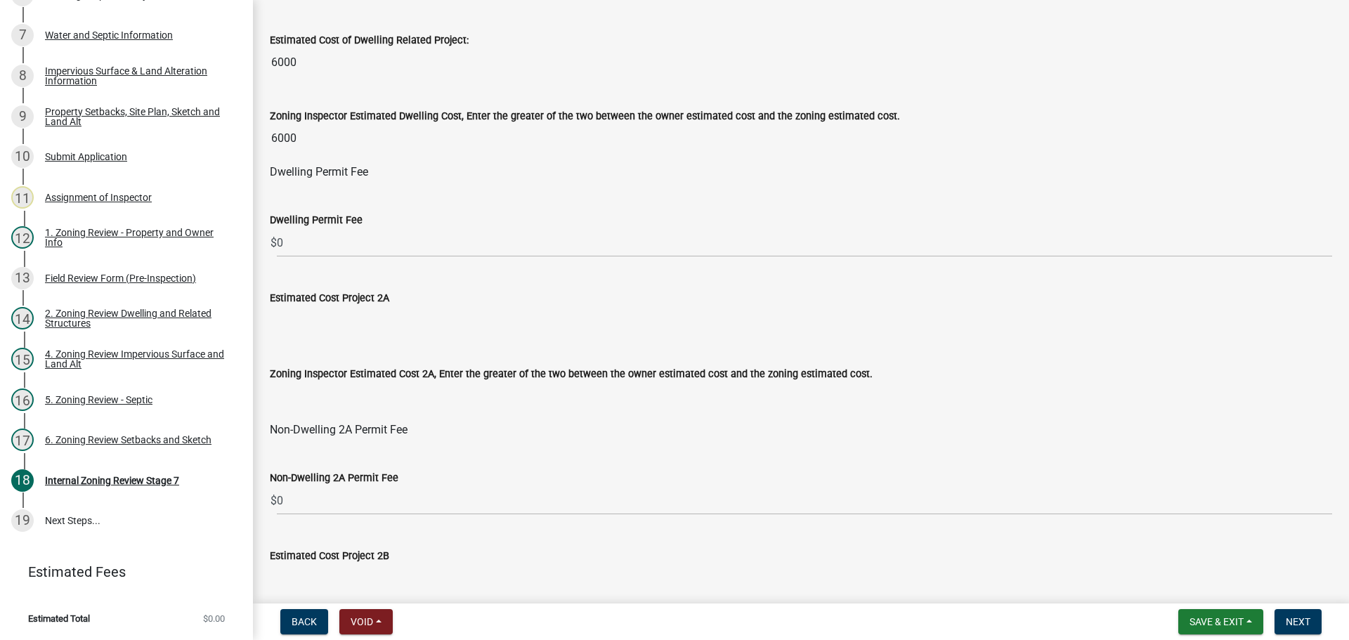
scroll to position [499, 0]
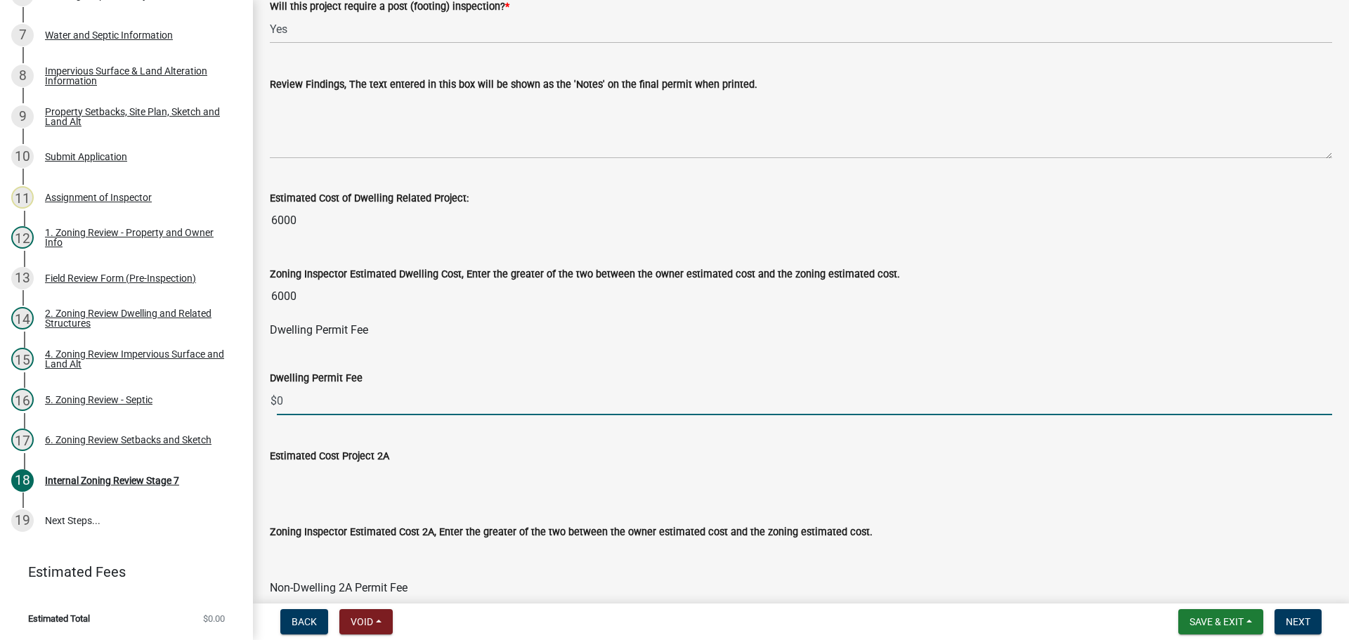
click at [316, 404] on input "0" at bounding box center [804, 400] width 1055 height 29
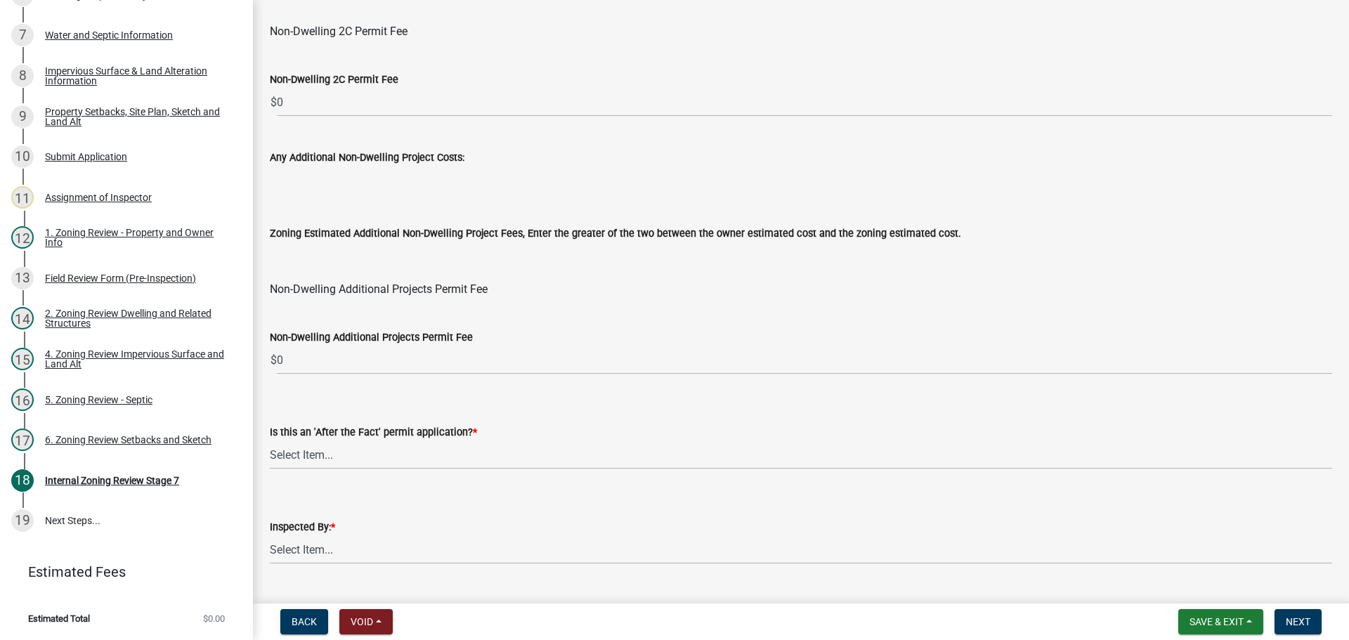
scroll to position [1693, 0]
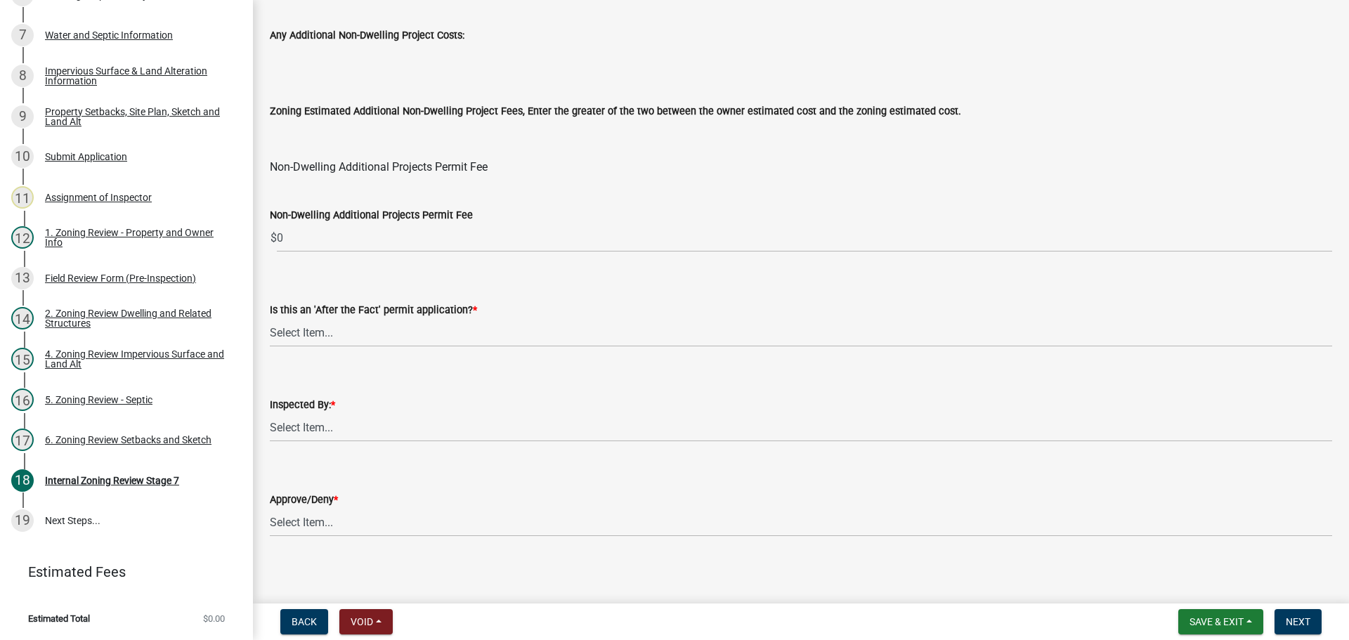
type input "78"
click at [376, 332] on select "Select Item... No Yes" at bounding box center [801, 332] width 1062 height 29
click at [270, 318] on select "Select Item... No Yes" at bounding box center [801, 332] width 1062 height 29
select select "bbe3a6c5-1893-4527-8578-ada07a3b8ea5"
click at [366, 433] on select "Select Item... Jeff Rusness Kyle Vareberg Nicole Bradbury Susan Rockwell Tyler …" at bounding box center [801, 427] width 1062 height 29
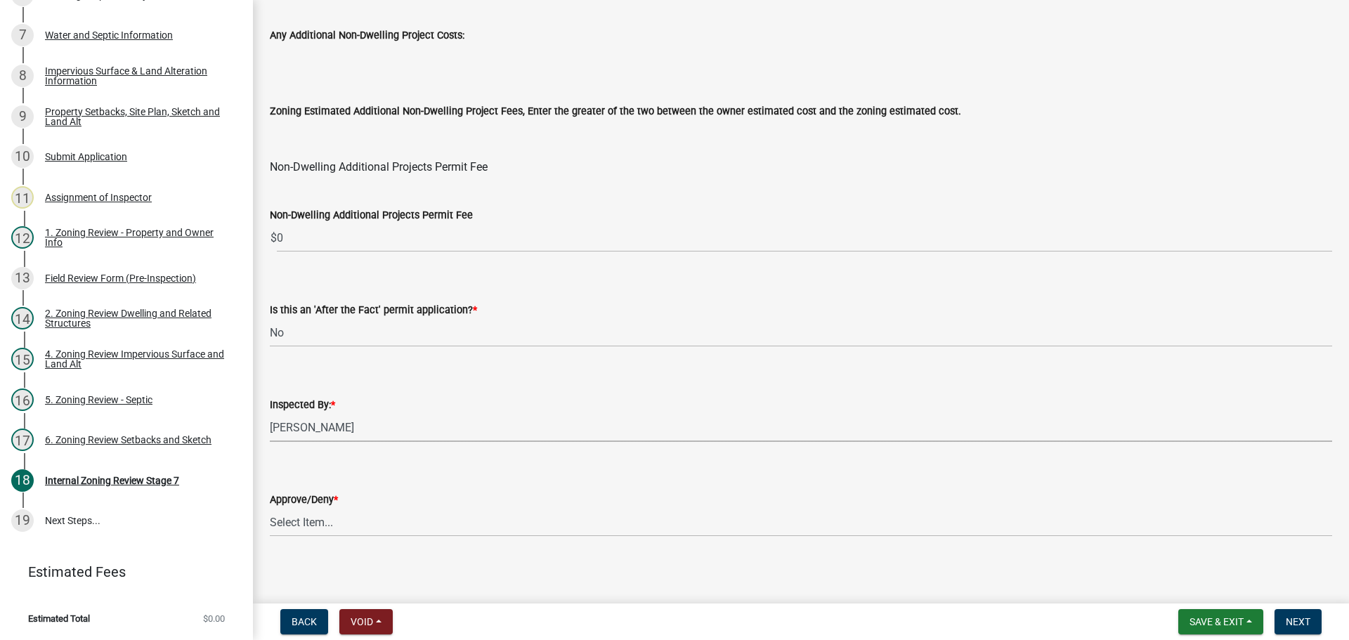
click at [270, 413] on select "Select Item... Jeff Rusness Kyle Vareberg Nicole Bradbury Susan Rockwell Tyler …" at bounding box center [801, 427] width 1062 height 29
select select "c0b6e50c-983d-48c1-a910-e8bd43c13b77"
click at [327, 509] on select "Select Item... Approve Deny" at bounding box center [801, 522] width 1062 height 29
click at [270, 508] on select "Select Item... Approve Deny" at bounding box center [801, 522] width 1062 height 29
select select "97c9e5a4-d35f-4903-ad68-b764687ac9e9"
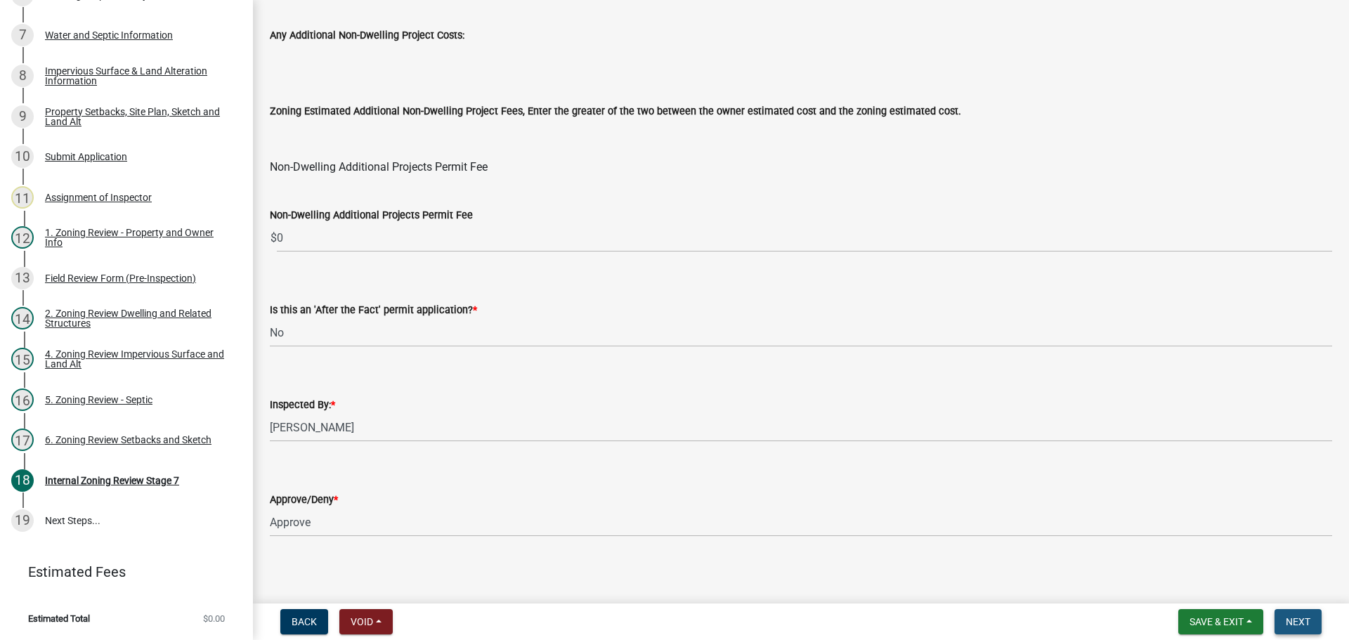
click at [1293, 614] on button "Next" at bounding box center [1297, 621] width 47 height 25
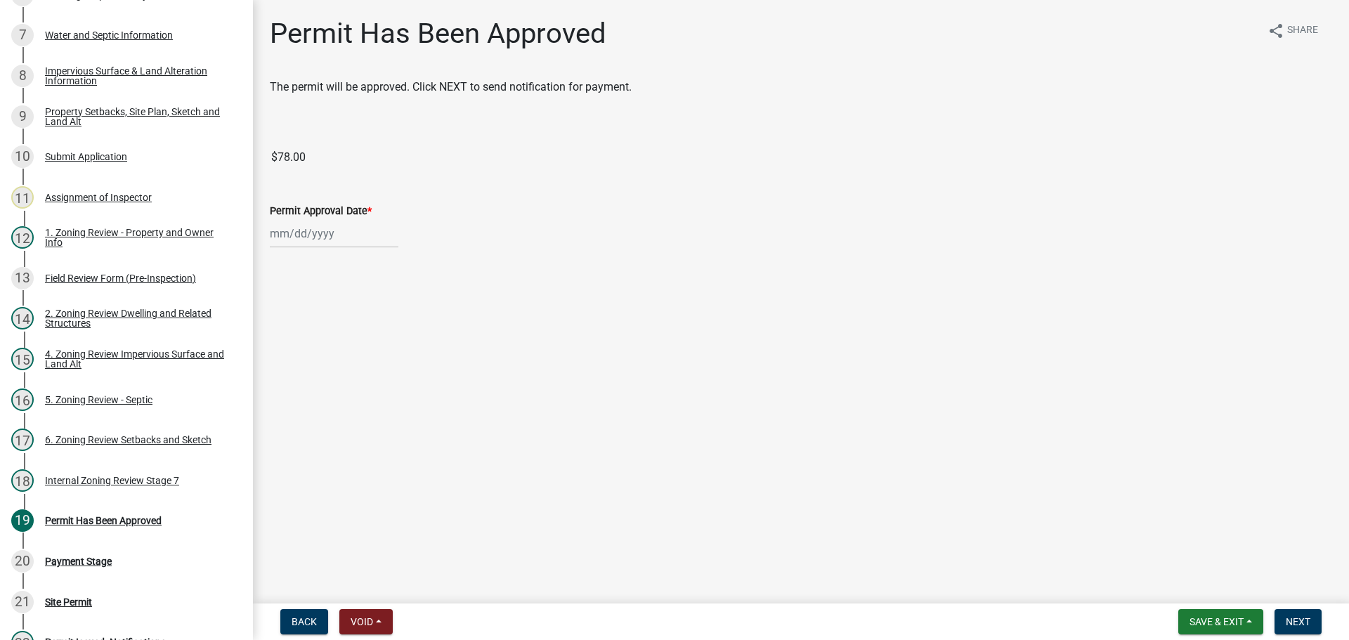
scroll to position [549, 0]
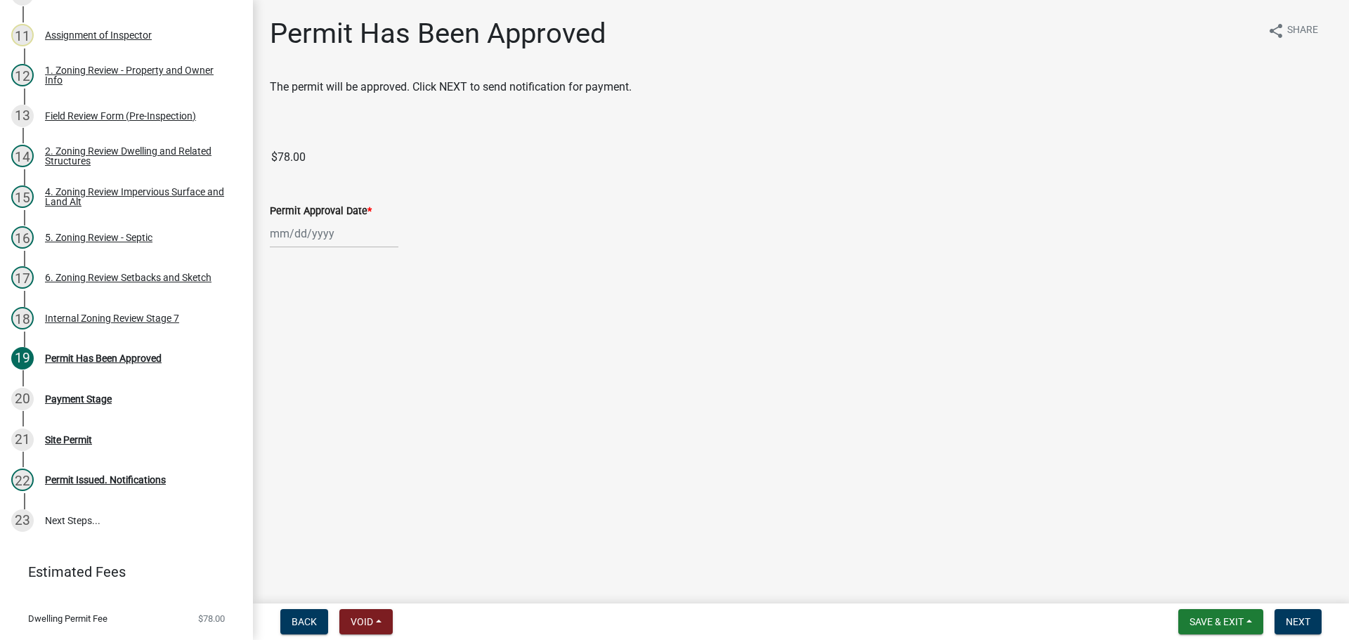
click at [346, 230] on div at bounding box center [334, 233] width 129 height 29
select select "8"
select select "2025"
click at [309, 373] on div "19" at bounding box center [306, 376] width 22 height 22
type input "08/19/2025"
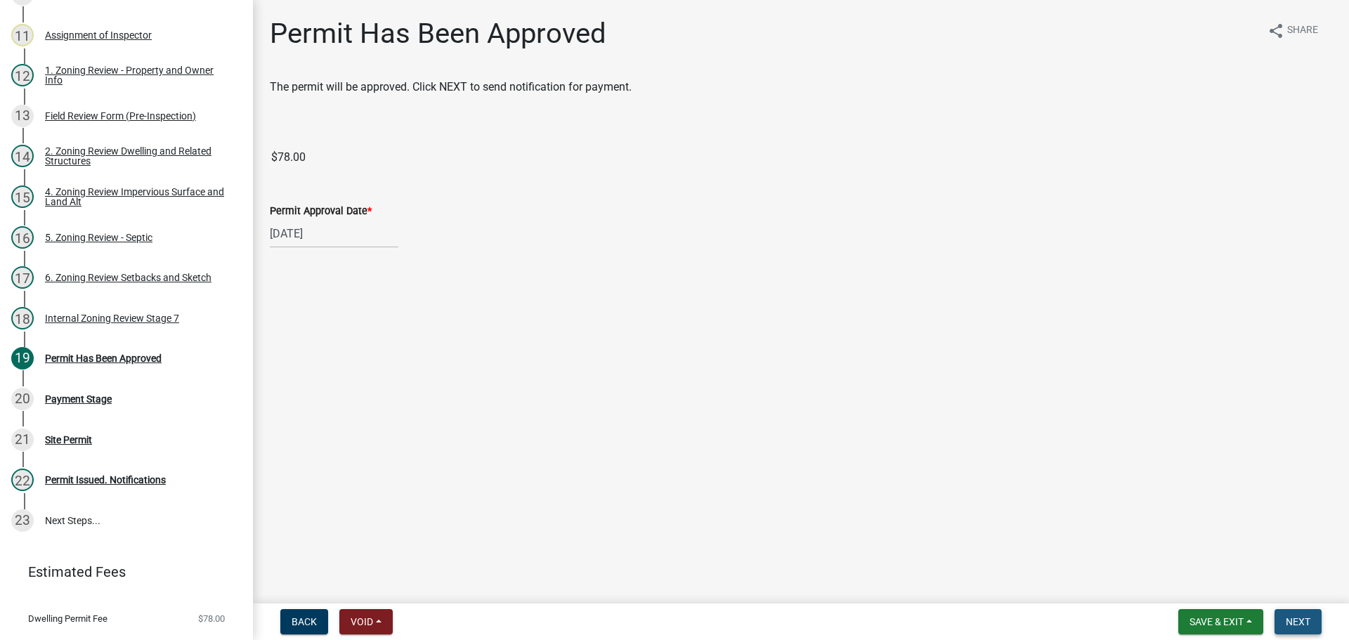
click at [1284, 615] on button "Next" at bounding box center [1297, 621] width 47 height 25
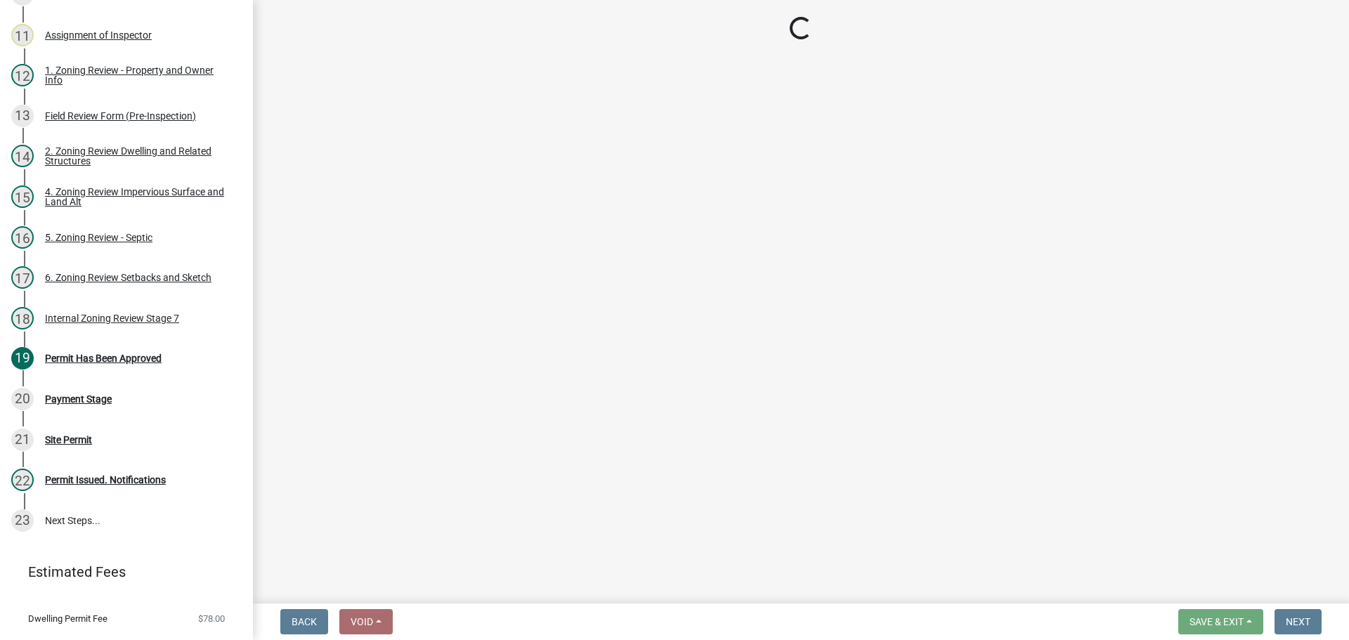
select select "3: 3"
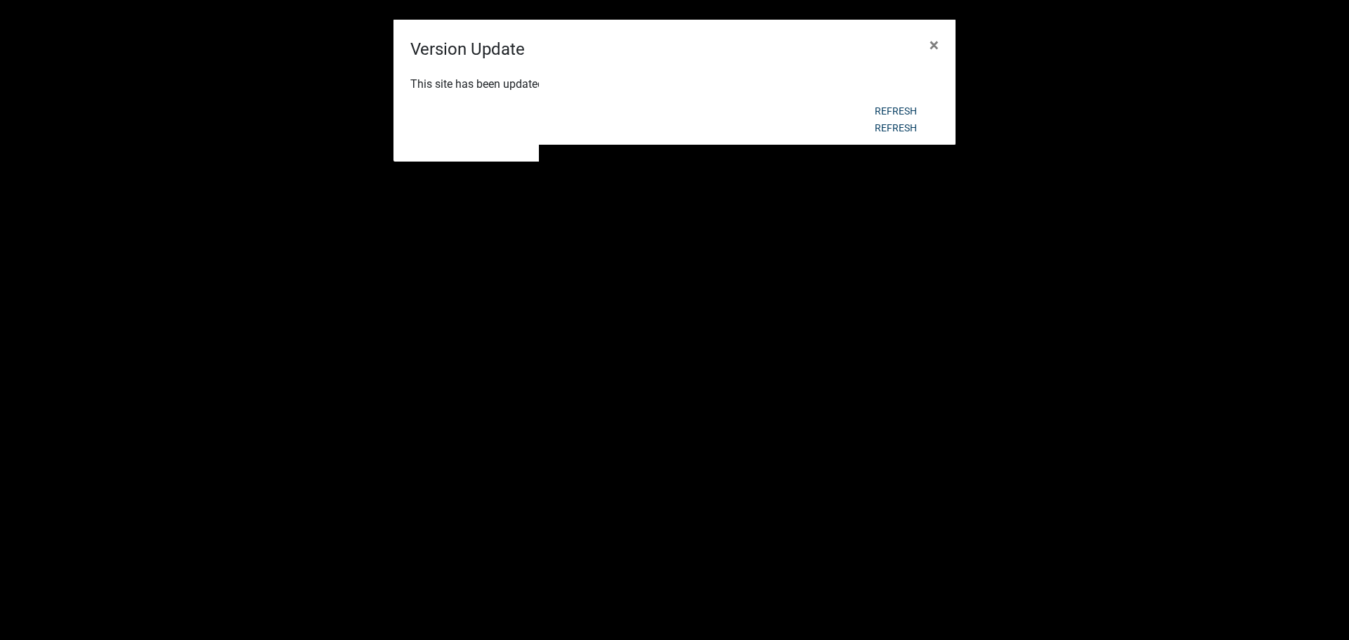
scroll to position [1631, 0]
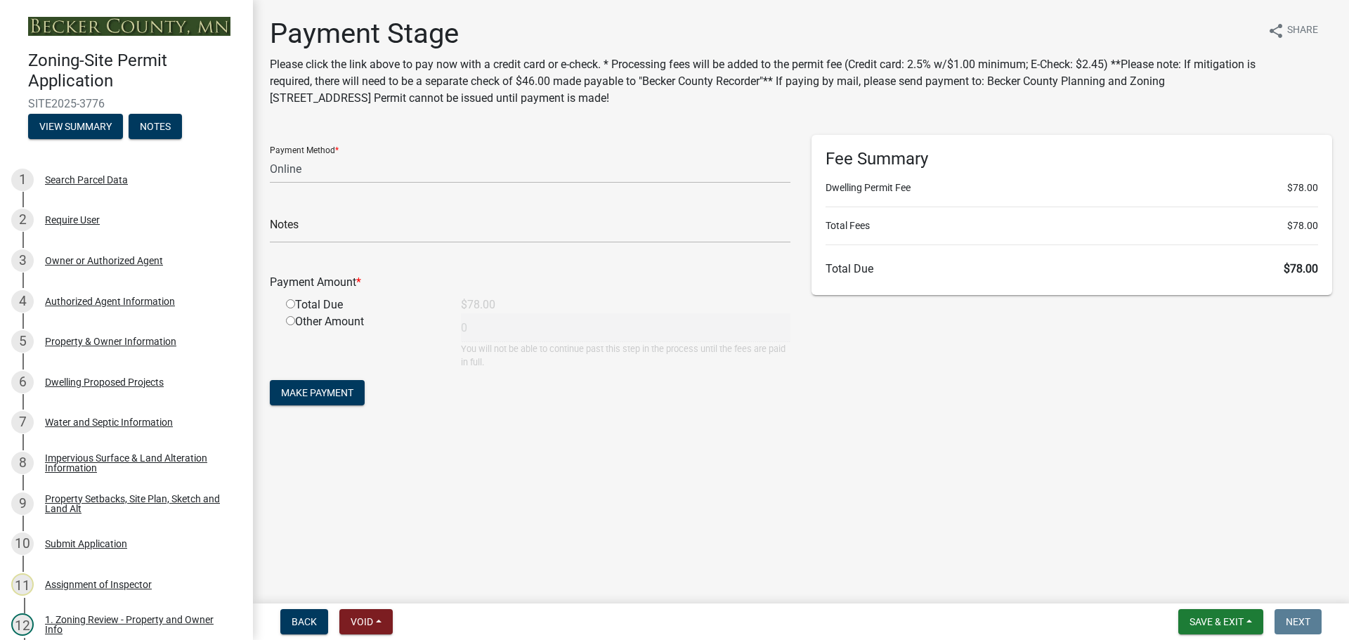
select select "3: 3"
